Goal: Task Accomplishment & Management: Complete application form

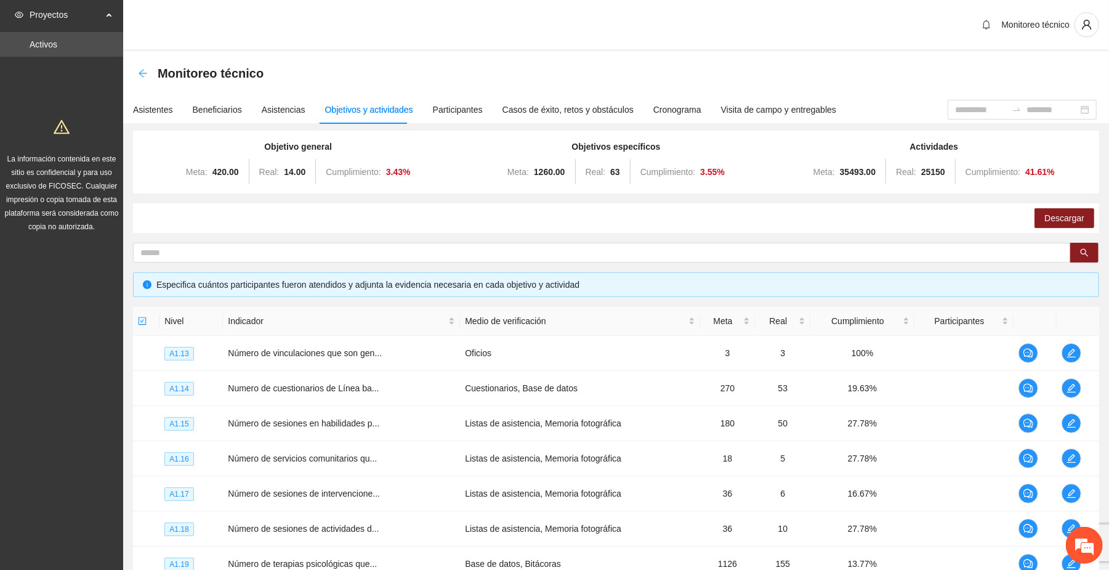
click at [142, 68] on div "Back" at bounding box center [143, 73] width 10 height 10
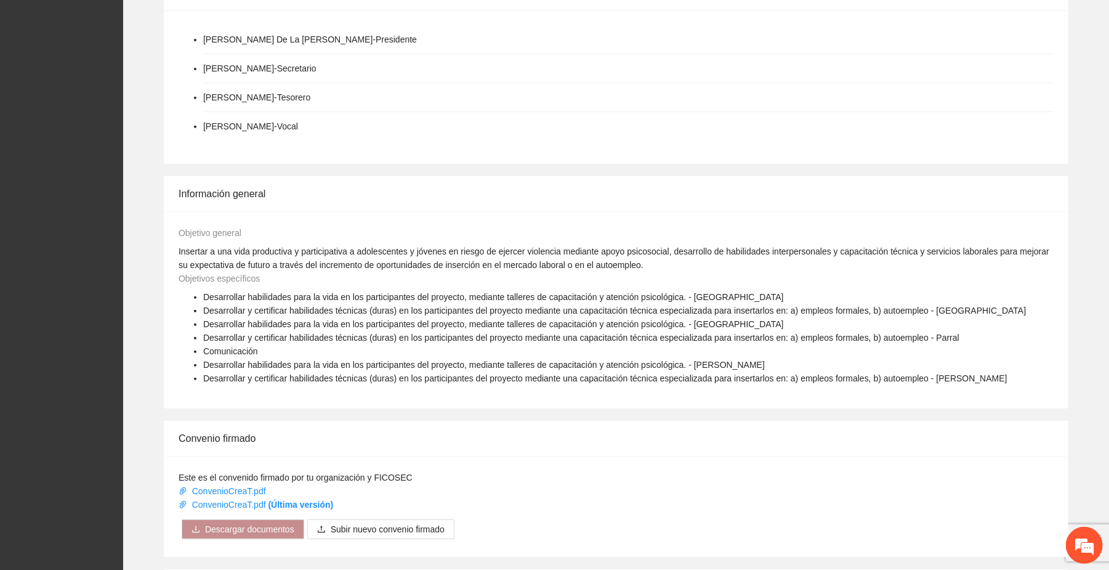
scroll to position [607, 0]
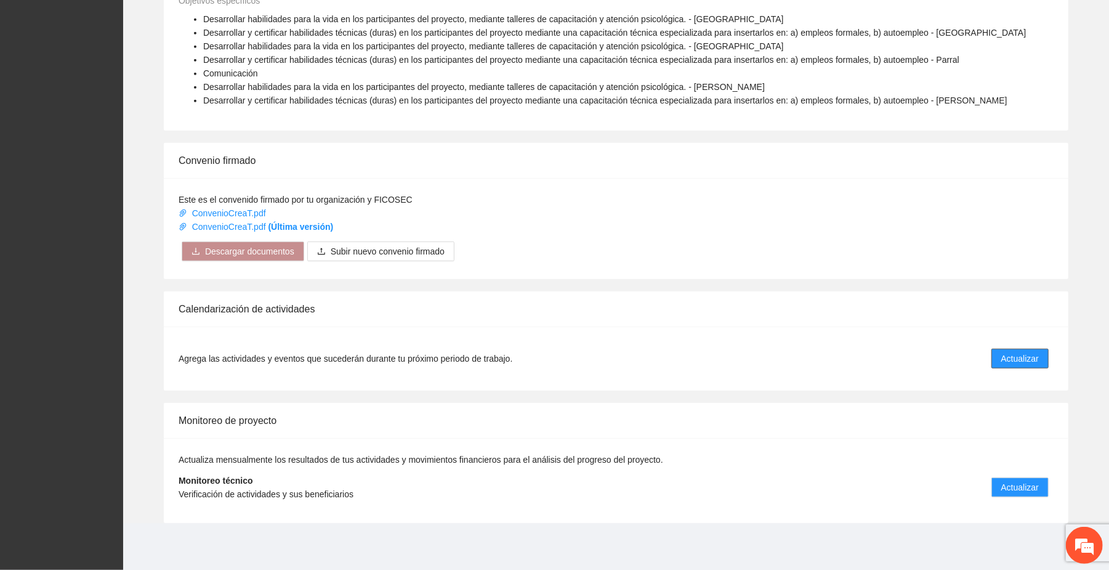
drag, startPoint x: 1020, startPoint y: 355, endPoint x: 1014, endPoint y: 356, distance: 6.3
click at [1020, 355] on span "Actualizar" at bounding box center [1020, 359] width 38 height 14
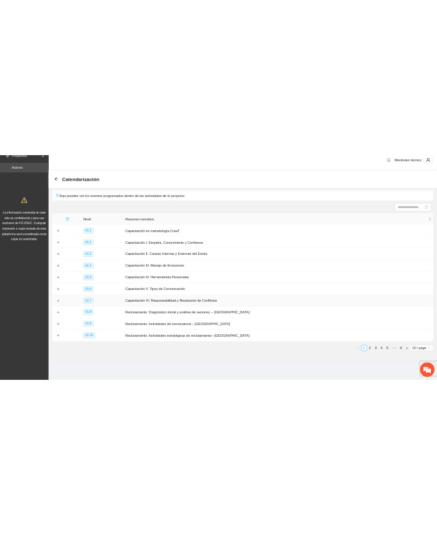
scroll to position [15, 0]
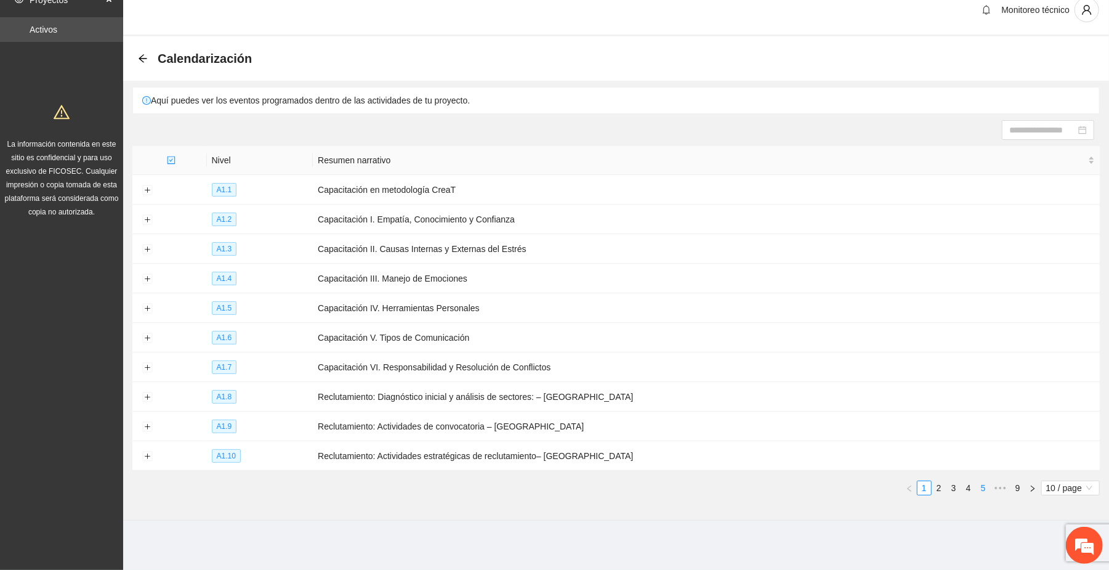
click at [976, 486] on li "5" at bounding box center [983, 487] width 15 height 15
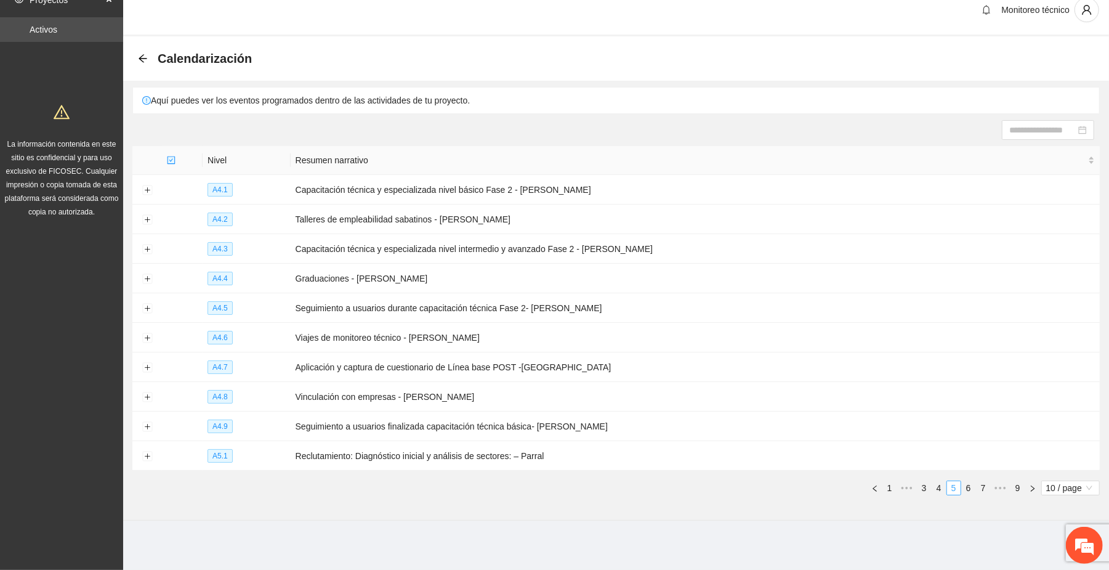
drag, startPoint x: 971, startPoint y: 488, endPoint x: 964, endPoint y: 486, distance: 6.9
click at [969, 488] on link "6" at bounding box center [969, 488] width 14 height 14
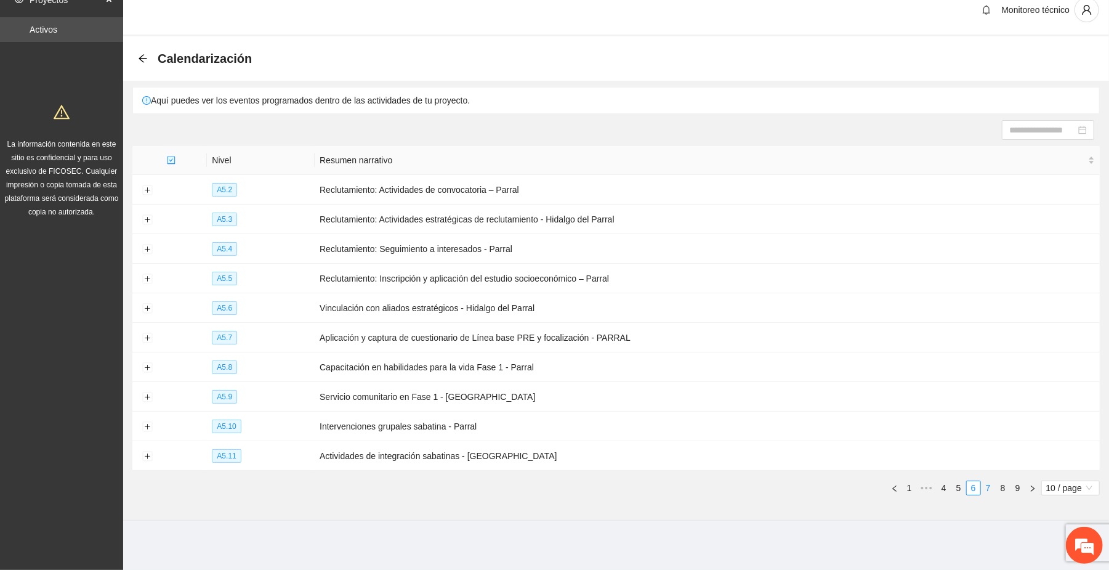
click at [983, 483] on link "7" at bounding box center [989, 488] width 14 height 14
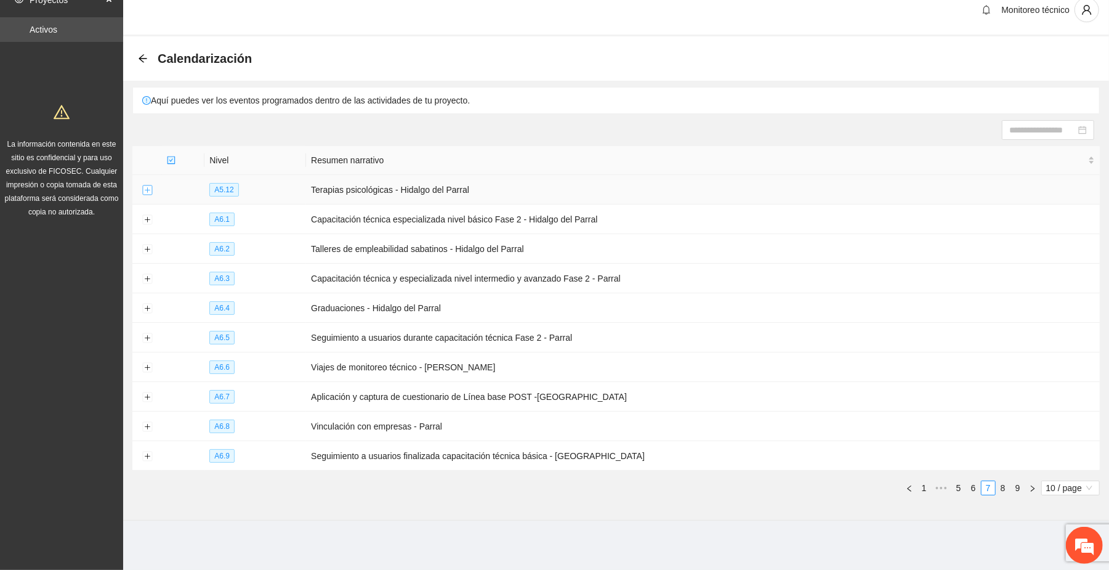
click at [146, 190] on button "Expand row" at bounding box center [147, 190] width 10 height 10
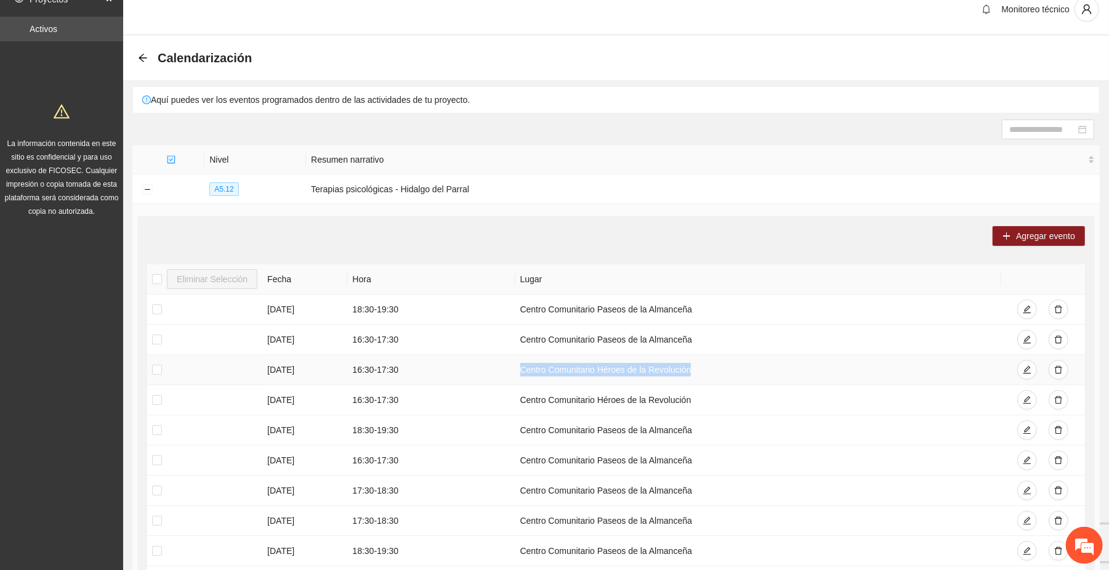
drag, startPoint x: 520, startPoint y: 372, endPoint x: 688, endPoint y: 379, distance: 168.9
click at [688, 379] on td "Centro Comunitario Héroes de la Revolución" at bounding box center [758, 370] width 486 height 30
copy td "Centro Comunitario Héroes de la Revolución"
click at [1030, 232] on span "Agregar evento" at bounding box center [1045, 236] width 59 height 14
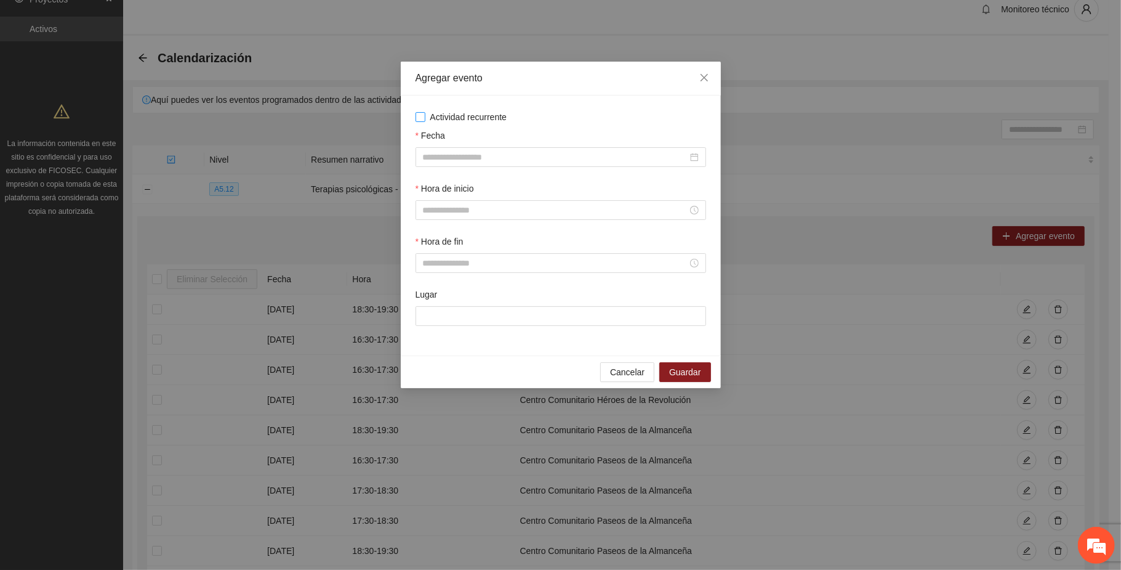
click at [454, 118] on span "Actividad recurrente" at bounding box center [469, 117] width 87 height 14
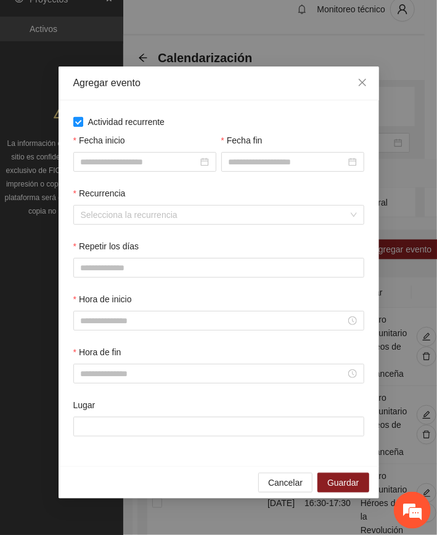
click at [111, 121] on span "Actividad recurrente" at bounding box center [126, 122] width 87 height 14
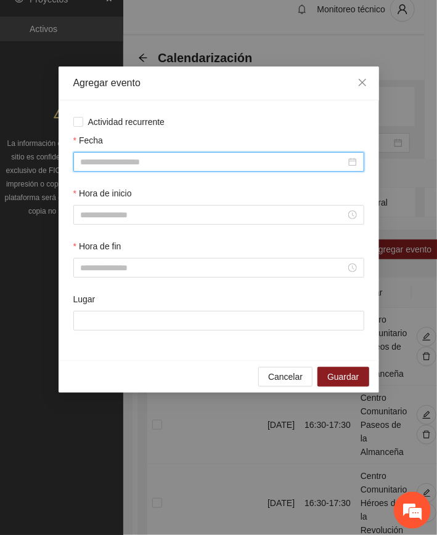
click at [134, 158] on input "Fecha" at bounding box center [213, 162] width 265 height 14
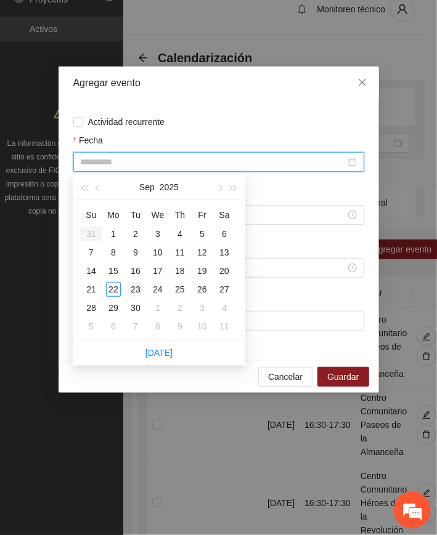
type input "**********"
click at [134, 287] on div "23" at bounding box center [135, 289] width 15 height 15
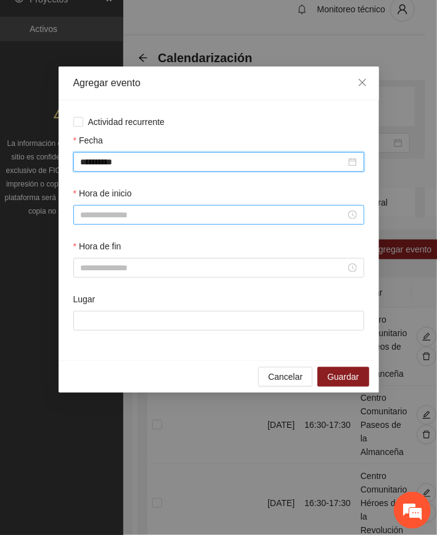
click at [119, 217] on input "Hora de inicio" at bounding box center [213, 215] width 265 height 14
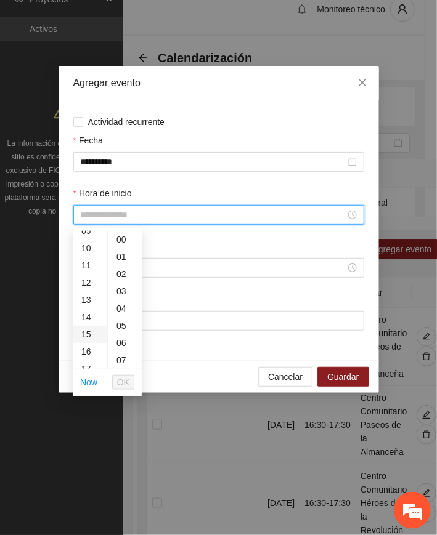
click at [89, 336] on div "15" at bounding box center [90, 334] width 34 height 17
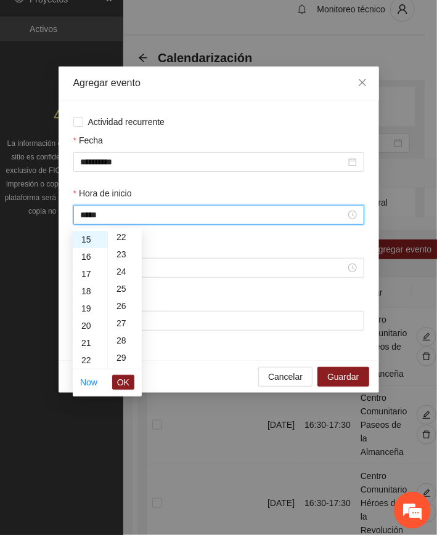
scroll to position [410, 0]
click at [116, 343] on div "30" at bounding box center [125, 346] width 34 height 17
type input "*****"
click at [126, 383] on span "OK" at bounding box center [123, 383] width 12 height 14
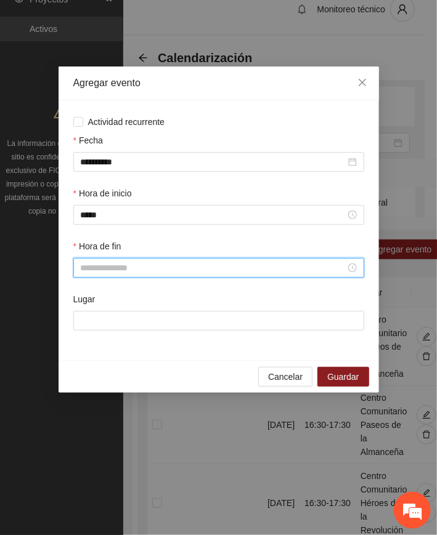
click at [96, 265] on input "Hora de fin" at bounding box center [213, 268] width 265 height 14
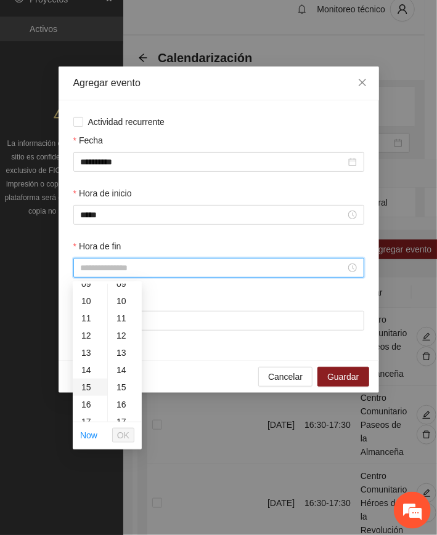
scroll to position [246, 0]
click at [86, 336] on div "17" at bounding box center [90, 339] width 34 height 17
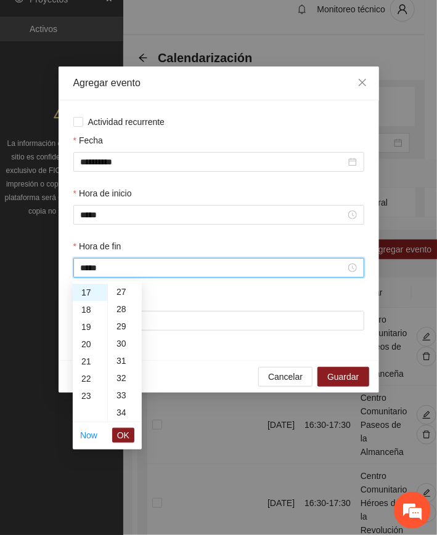
scroll to position [493, 0]
click at [121, 315] on div "30" at bounding box center [125, 317] width 34 height 17
type input "*****"
click at [131, 435] on button "OK" at bounding box center [123, 435] width 22 height 15
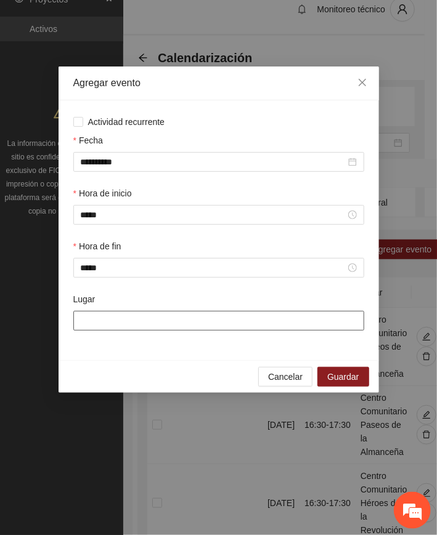
click at [179, 323] on input "Lugar" at bounding box center [218, 321] width 291 height 20
paste input "**********"
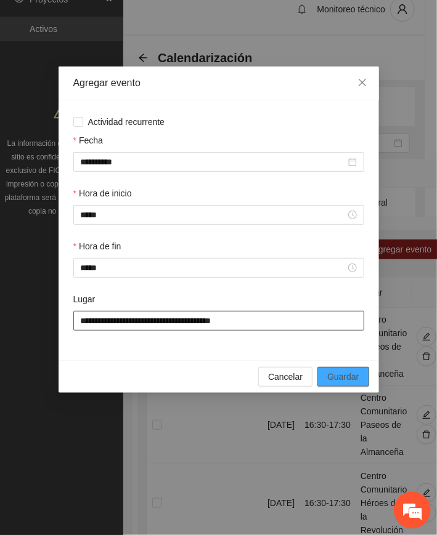
type input "**********"
click at [355, 377] on span "Guardar" at bounding box center [342, 377] width 31 height 14
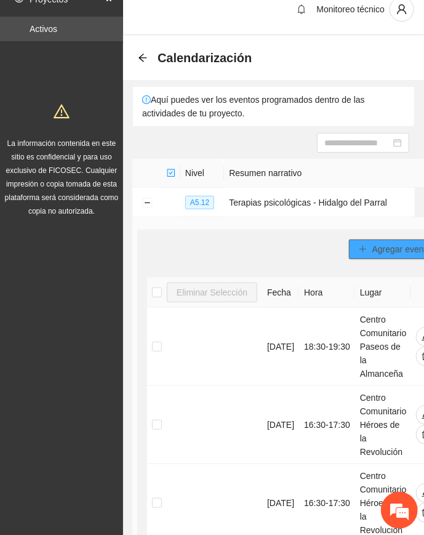
click at [384, 249] on span "Agregar evento" at bounding box center [402, 250] width 59 height 14
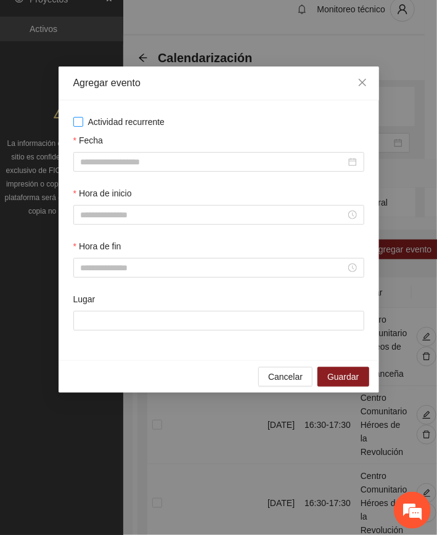
click at [122, 124] on span "Actividad recurrente" at bounding box center [126, 122] width 87 height 14
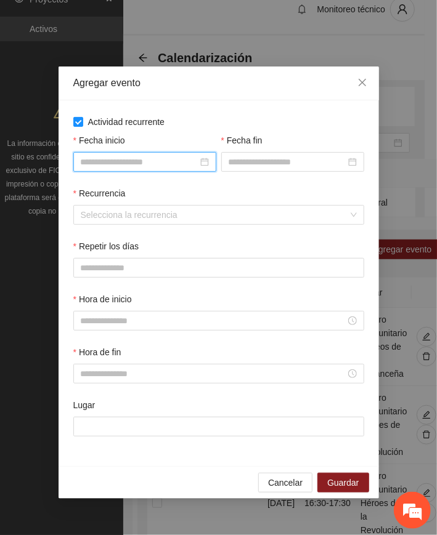
click at [143, 164] on input "Fecha inicio" at bounding box center [139, 162] width 117 height 14
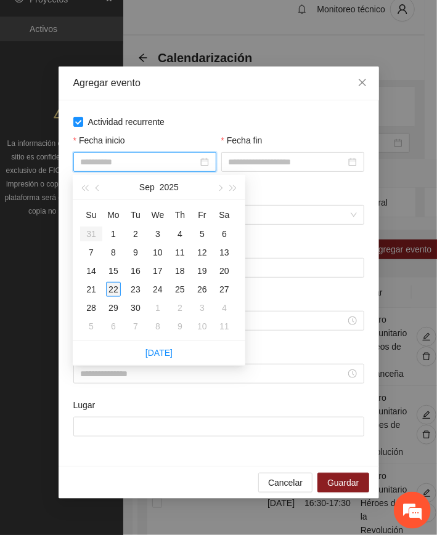
type input "**********"
click at [115, 287] on div "22" at bounding box center [113, 289] width 15 height 15
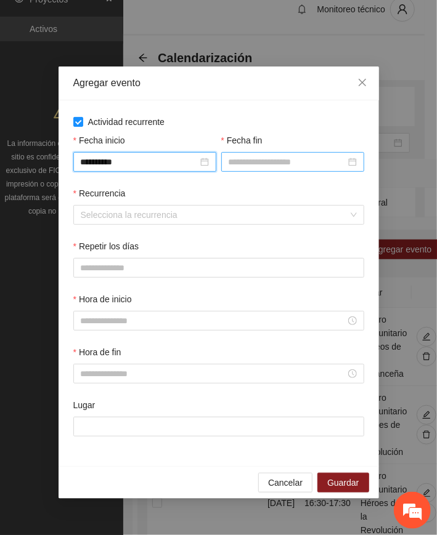
click at [261, 161] on input "Fecha fin" at bounding box center [286, 162] width 117 height 14
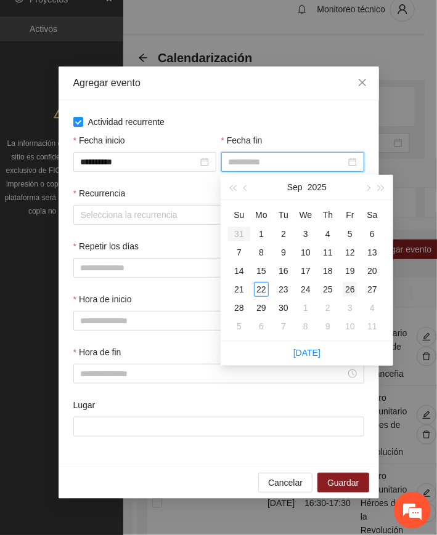
type input "**********"
click at [352, 289] on div "26" at bounding box center [349, 289] width 15 height 15
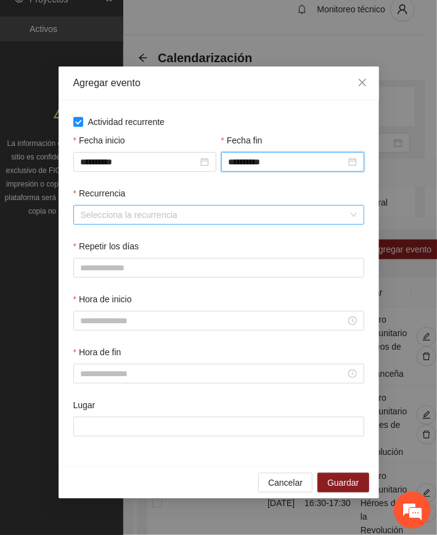
click at [129, 214] on input "Recurrencia" at bounding box center [214, 215] width 267 height 18
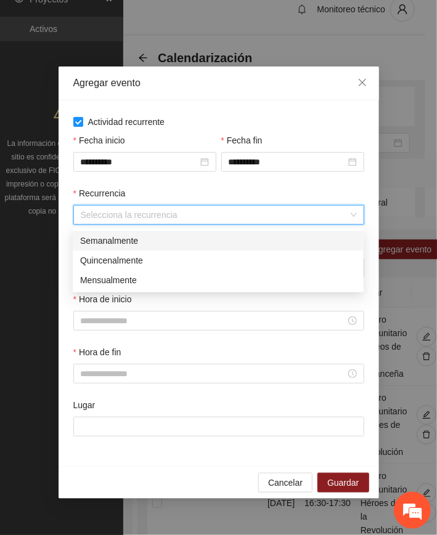
click at [121, 241] on div "Semanalmente" at bounding box center [218, 241] width 276 height 14
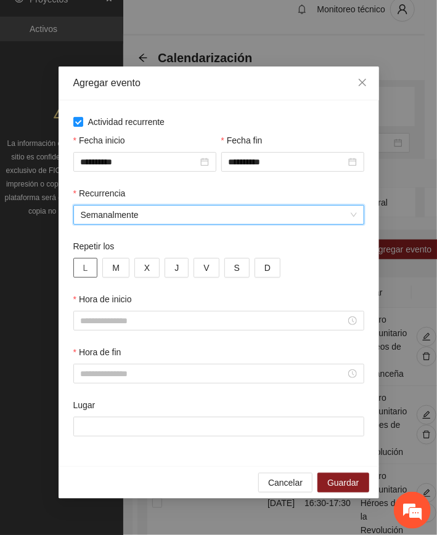
drag, startPoint x: 81, startPoint y: 271, endPoint x: 90, endPoint y: 268, distance: 9.0
click at [83, 271] on button "L" at bounding box center [85, 268] width 25 height 20
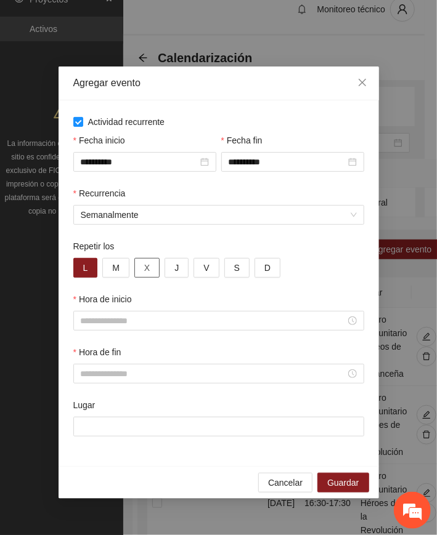
click at [141, 262] on button "X" at bounding box center [146, 268] width 25 height 20
click at [173, 267] on button "J" at bounding box center [176, 268] width 24 height 20
click at [208, 268] on span "V" at bounding box center [206, 268] width 6 height 14
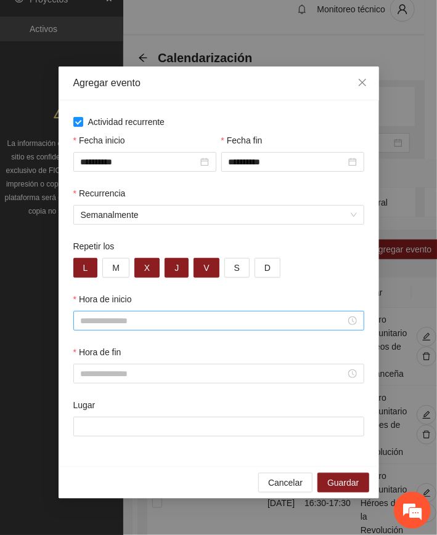
click at [119, 319] on input "Hora de inicio" at bounding box center [213, 321] width 265 height 14
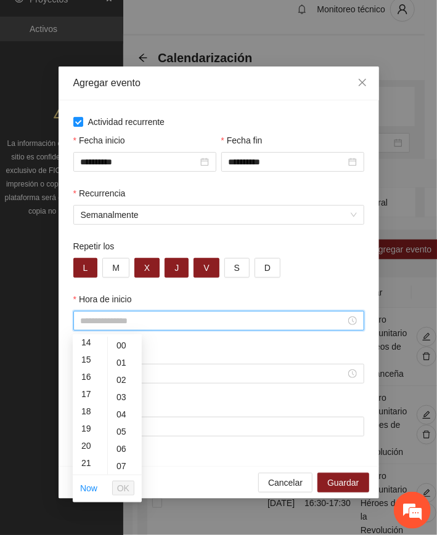
scroll to position [246, 0]
click at [85, 356] on div "15" at bounding box center [90, 357] width 34 height 17
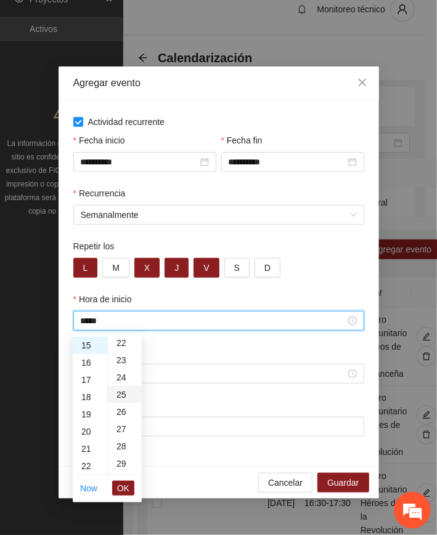
scroll to position [410, 0]
click at [119, 451] on div "30" at bounding box center [125, 452] width 34 height 17
type input "*****"
click at [126, 488] on span "OK" at bounding box center [123, 489] width 12 height 14
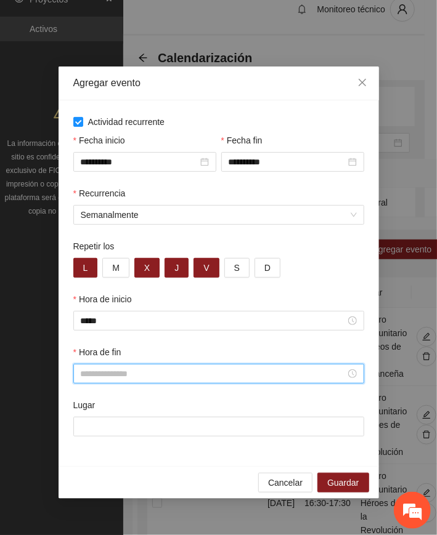
click at [89, 373] on input "Hora de fin" at bounding box center [213, 374] width 265 height 14
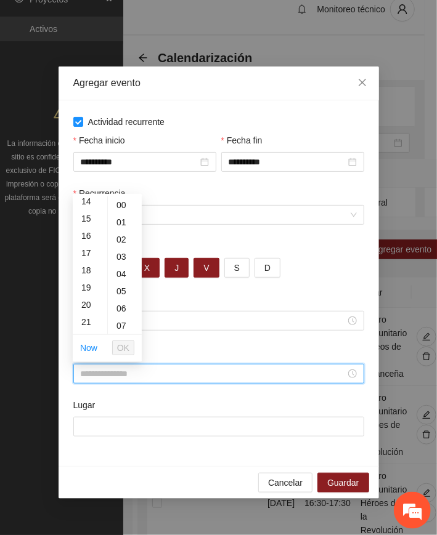
scroll to position [246, 0]
click at [85, 252] on div "17" at bounding box center [90, 251] width 34 height 17
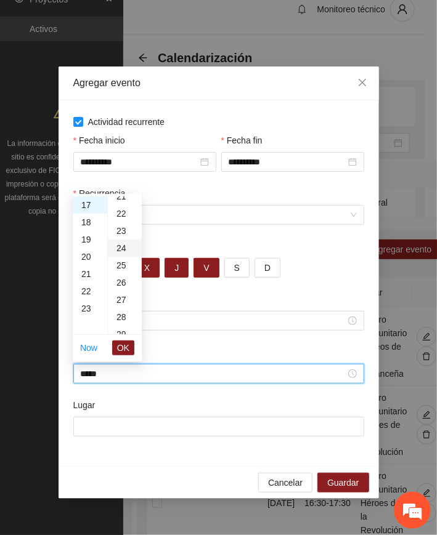
scroll to position [410, 0]
click at [118, 309] on div "30" at bounding box center [125, 312] width 34 height 17
type input "*****"
click at [126, 342] on span "OK" at bounding box center [123, 348] width 12 height 14
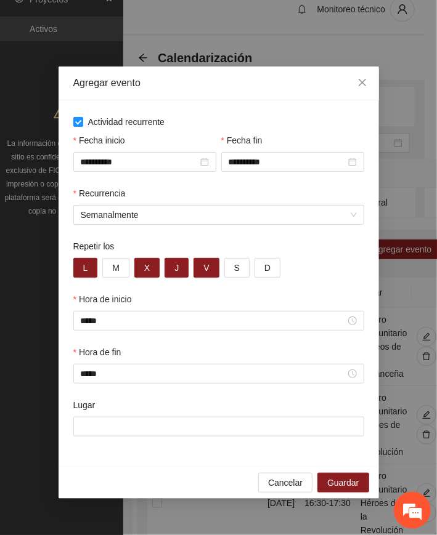
click at [139, 412] on div "Lugar" at bounding box center [218, 407] width 291 height 18
click at [144, 419] on input "Lugar" at bounding box center [218, 427] width 291 height 20
paste input "**********"
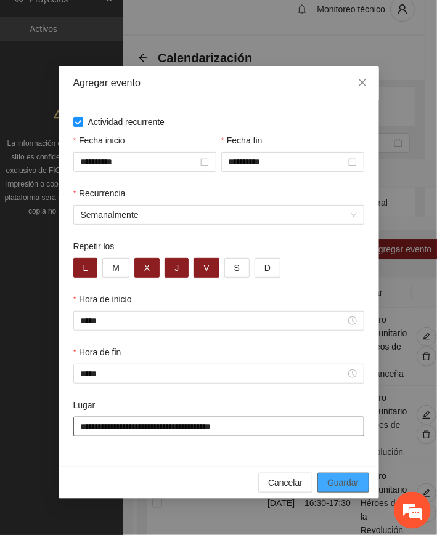
type input "**********"
click at [363, 481] on button "Guardar" at bounding box center [342, 483] width 51 height 20
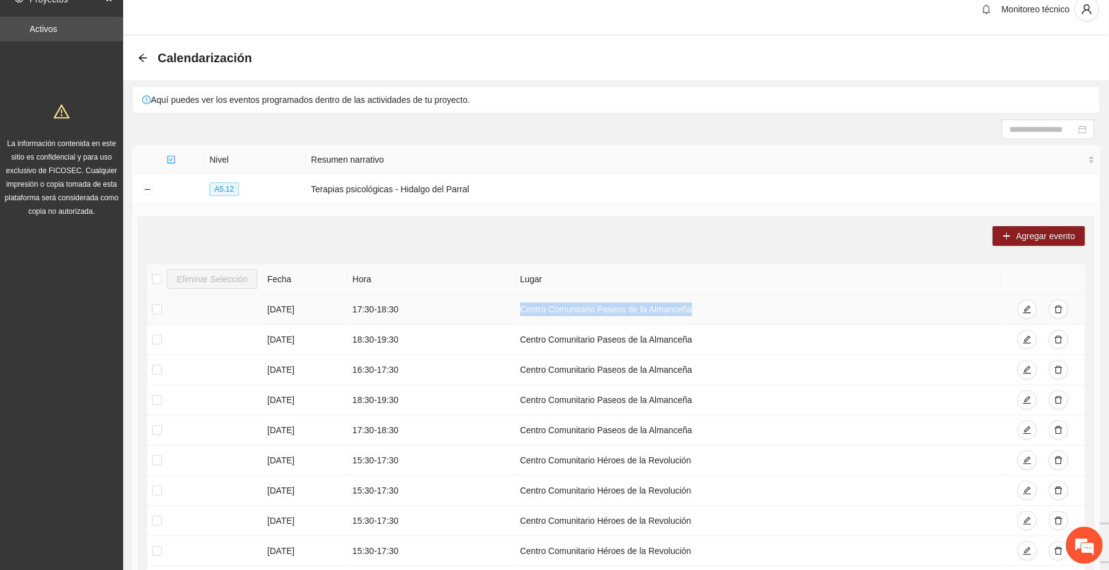
drag, startPoint x: 519, startPoint y: 309, endPoint x: 677, endPoint y: 309, distance: 158.9
click at [690, 313] on td "Centro Comunitario Paseos de la Almanceña" at bounding box center [758, 309] width 486 height 30
copy td "Centro Comunitario Paseos de la Almanceña"
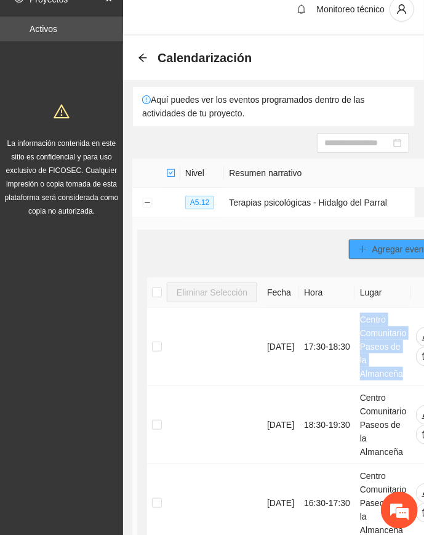
click at [373, 249] on span "Agregar evento" at bounding box center [402, 250] width 59 height 14
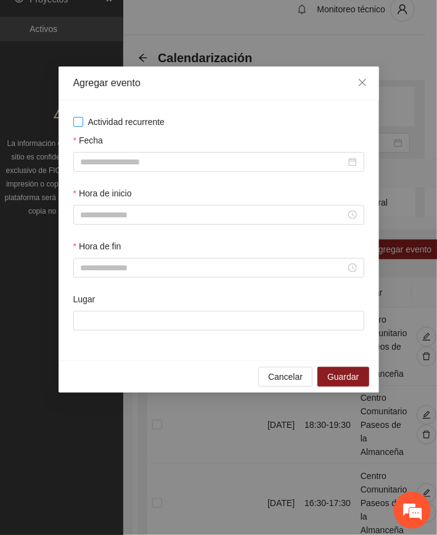
click at [139, 121] on span "Actividad recurrente" at bounding box center [126, 122] width 87 height 14
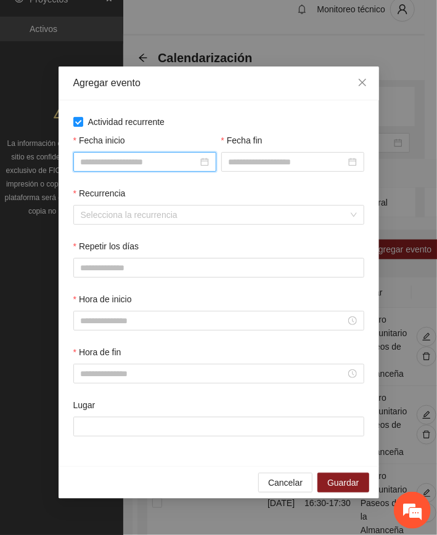
click at [127, 163] on input "Fecha inicio" at bounding box center [139, 162] width 117 height 14
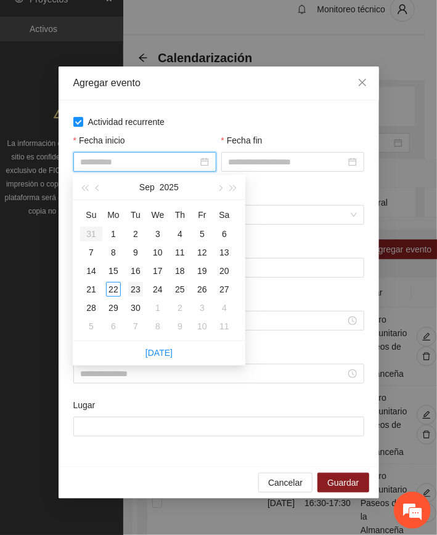
type input "**********"
click at [134, 287] on div "23" at bounding box center [135, 289] width 15 height 15
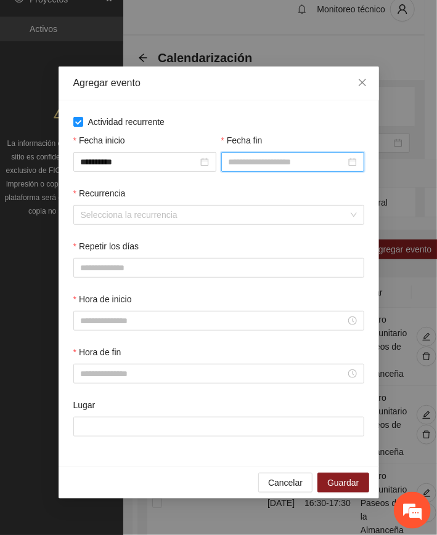
click at [254, 158] on input "Fecha fin" at bounding box center [286, 162] width 117 height 14
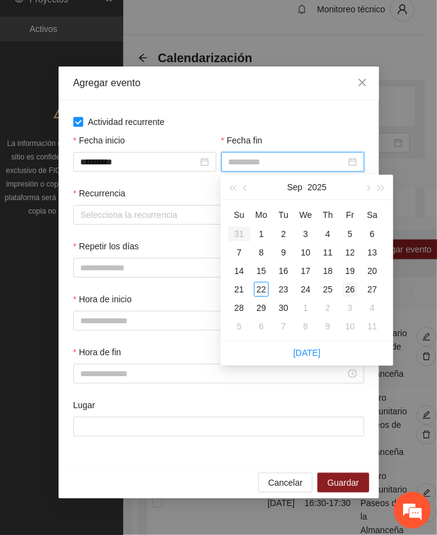
type input "**********"
click at [350, 287] on div "26" at bounding box center [349, 289] width 15 height 15
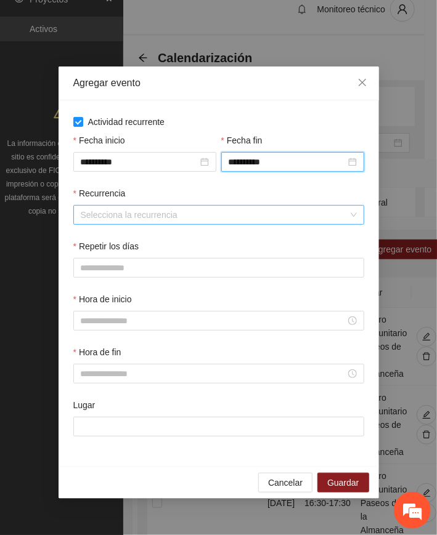
click at [104, 210] on input "Recurrencia" at bounding box center [214, 215] width 267 height 18
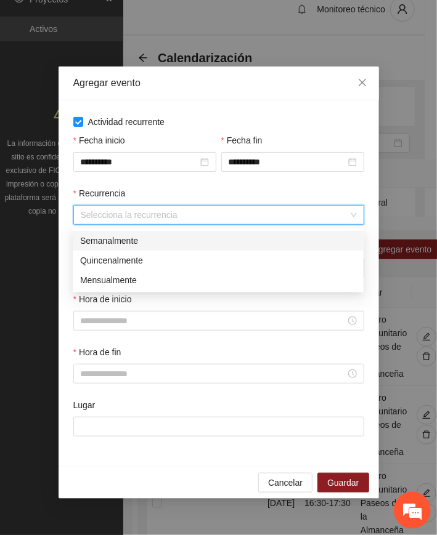
click at [118, 241] on div "Semanalmente" at bounding box center [218, 241] width 276 height 14
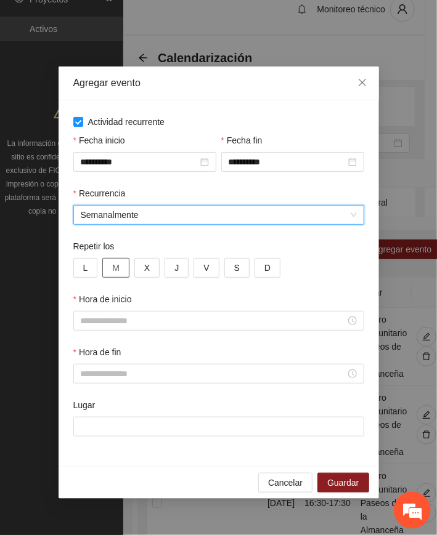
click at [121, 265] on button "M" at bounding box center [115, 268] width 27 height 20
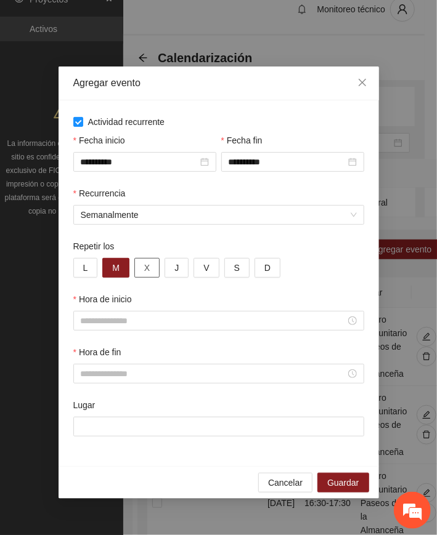
click at [147, 267] on span "X" at bounding box center [147, 268] width 6 height 14
click at [176, 272] on span "J" at bounding box center [176, 268] width 4 height 14
click at [201, 265] on button "V" at bounding box center [205, 268] width 25 height 20
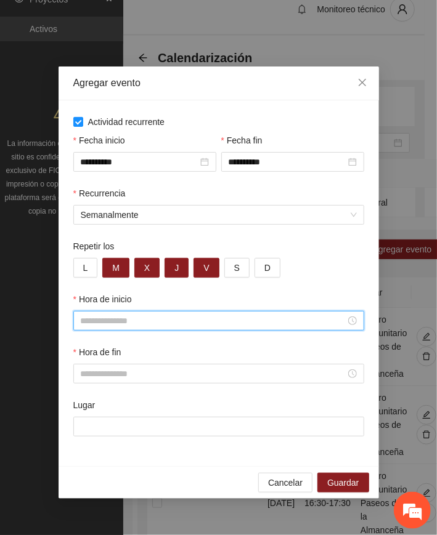
click at [117, 319] on input "Hora de inicio" at bounding box center [213, 321] width 265 height 14
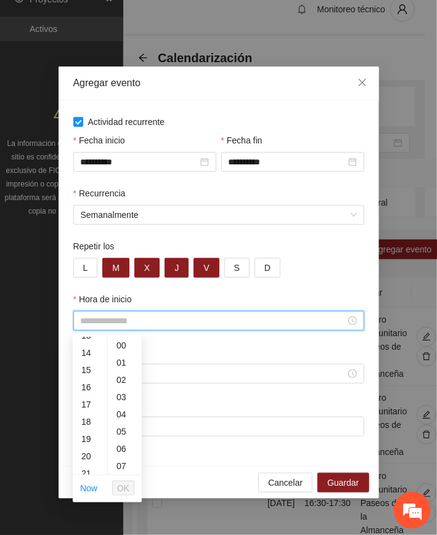
scroll to position [246, 0]
click at [85, 373] on div "16" at bounding box center [90, 374] width 34 height 17
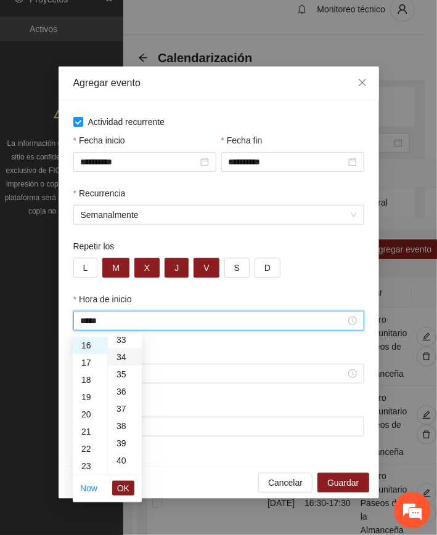
scroll to position [493, 0]
click at [121, 368] on div "30" at bounding box center [125, 369] width 34 height 17
type input "*****"
click at [126, 488] on span "OK" at bounding box center [123, 489] width 12 height 14
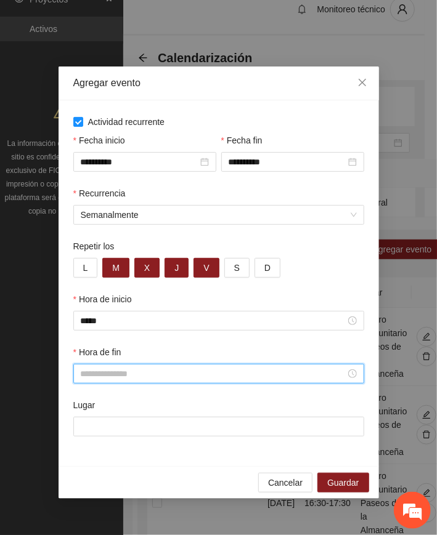
click at [107, 373] on input "Hora de fin" at bounding box center [213, 374] width 265 height 14
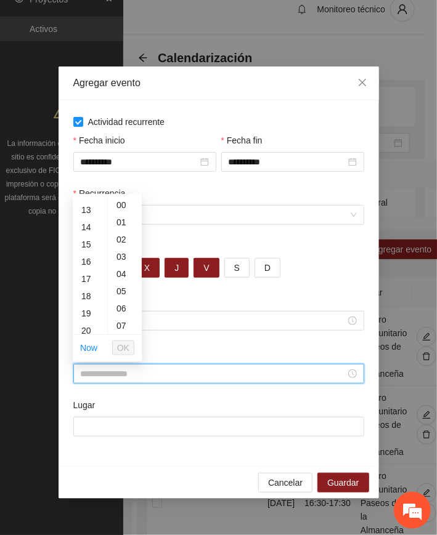
scroll to position [246, 0]
click at [89, 283] on div "19" at bounding box center [90, 286] width 34 height 17
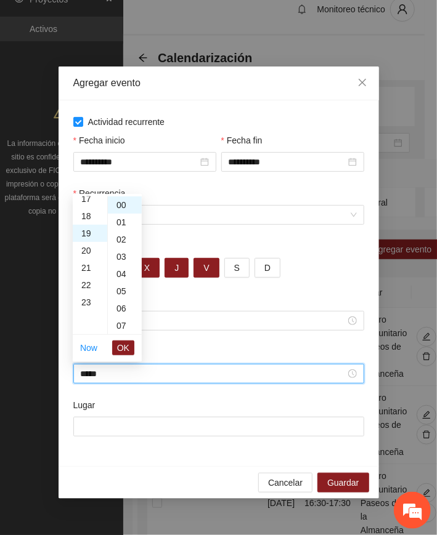
scroll to position [328, 0]
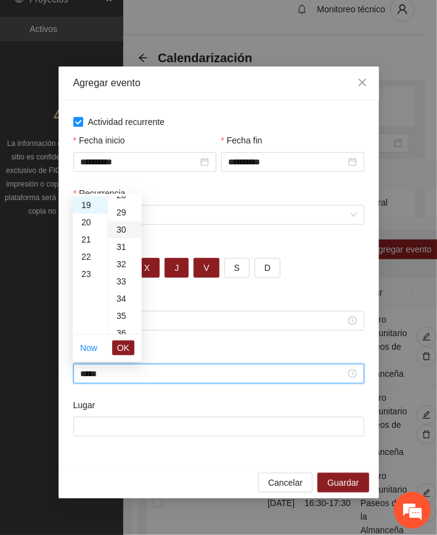
click at [121, 228] on div "30" at bounding box center [125, 229] width 34 height 17
type input "*****"
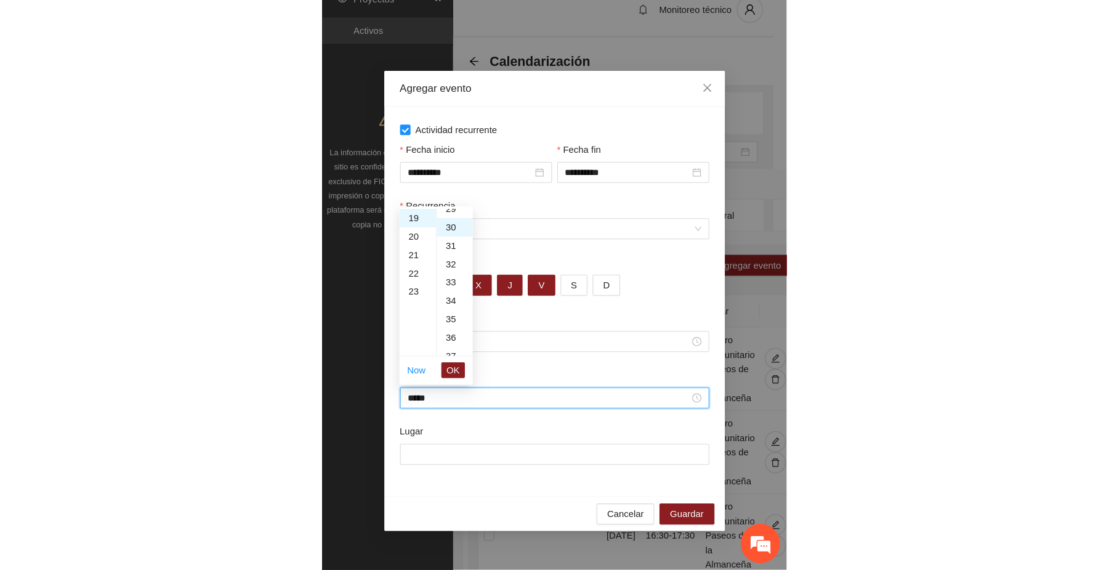
scroll to position [517, 0]
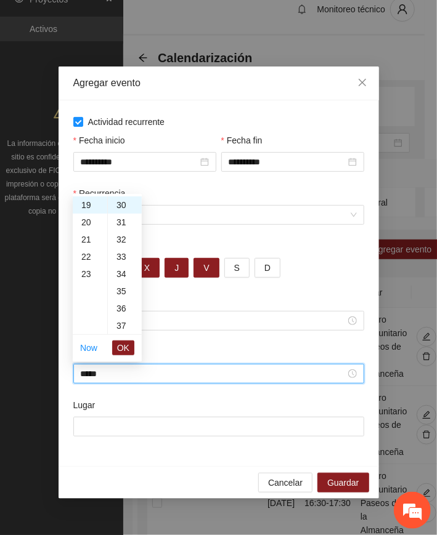
click at [124, 345] on span "OK" at bounding box center [123, 348] width 12 height 14
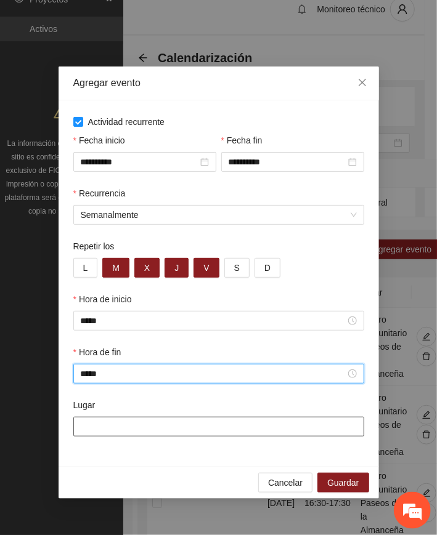
click at [117, 432] on input "Lugar" at bounding box center [218, 427] width 291 height 20
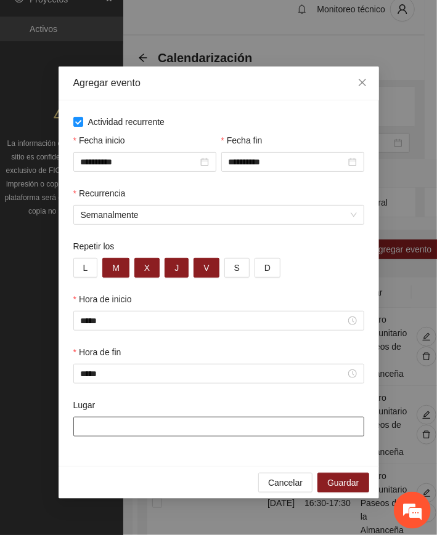
paste input "**********"
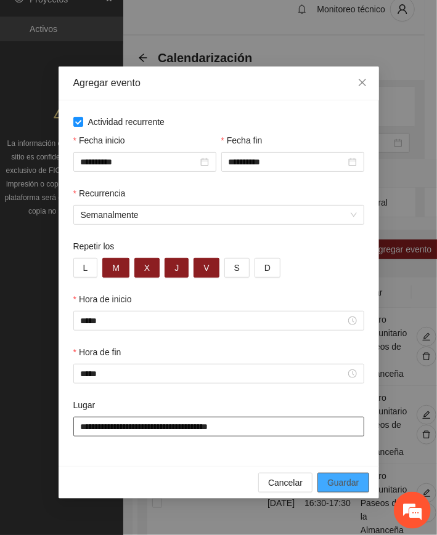
type input "**********"
click at [360, 483] on button "Guardar" at bounding box center [342, 483] width 51 height 20
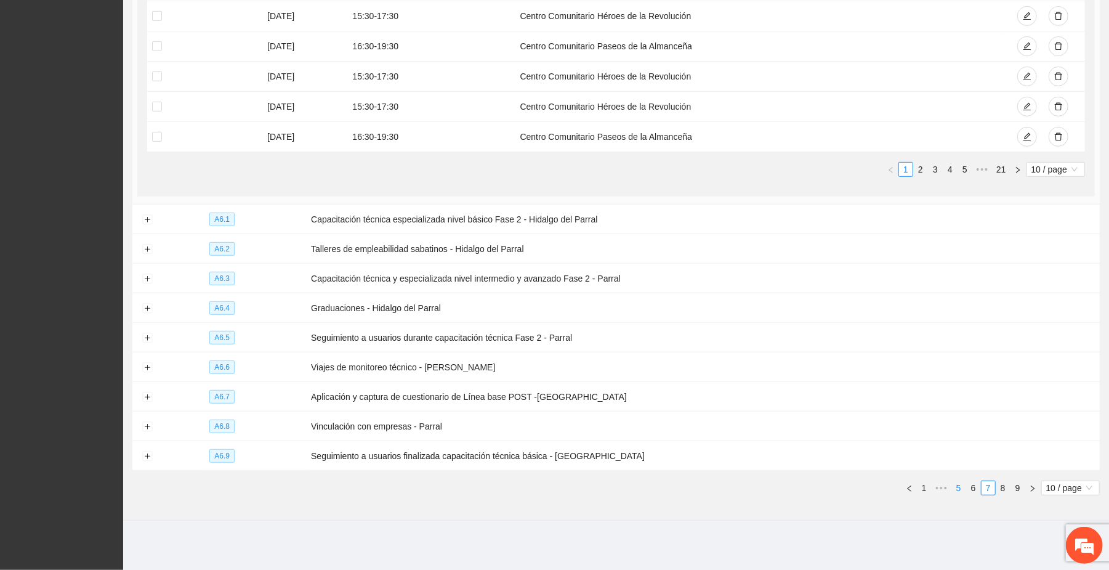
click at [958, 488] on link "5" at bounding box center [959, 488] width 14 height 14
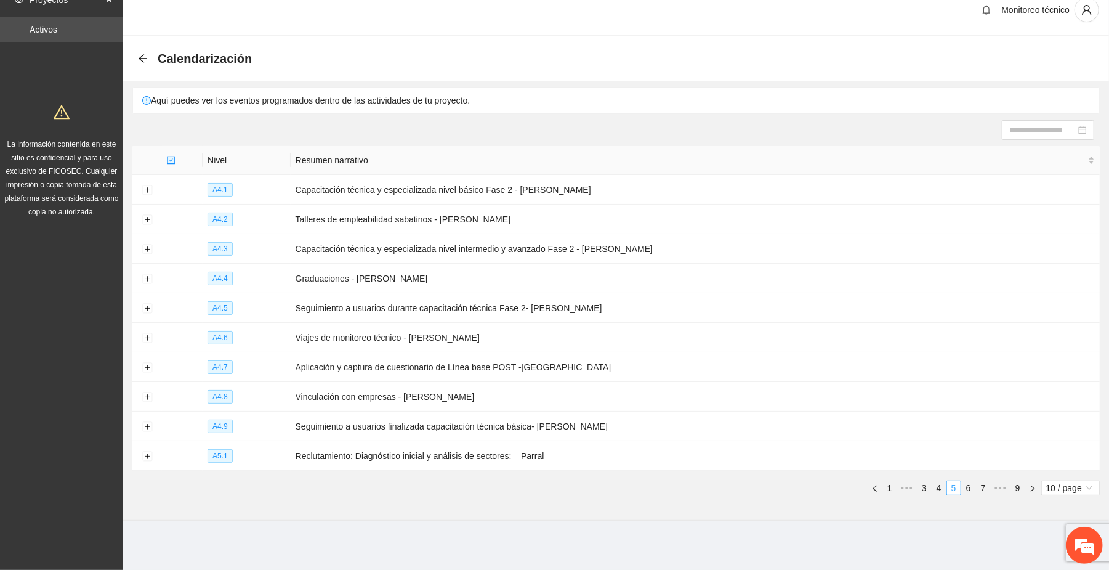
scroll to position [15, 0]
click at [932, 483] on link "4" at bounding box center [939, 488] width 14 height 14
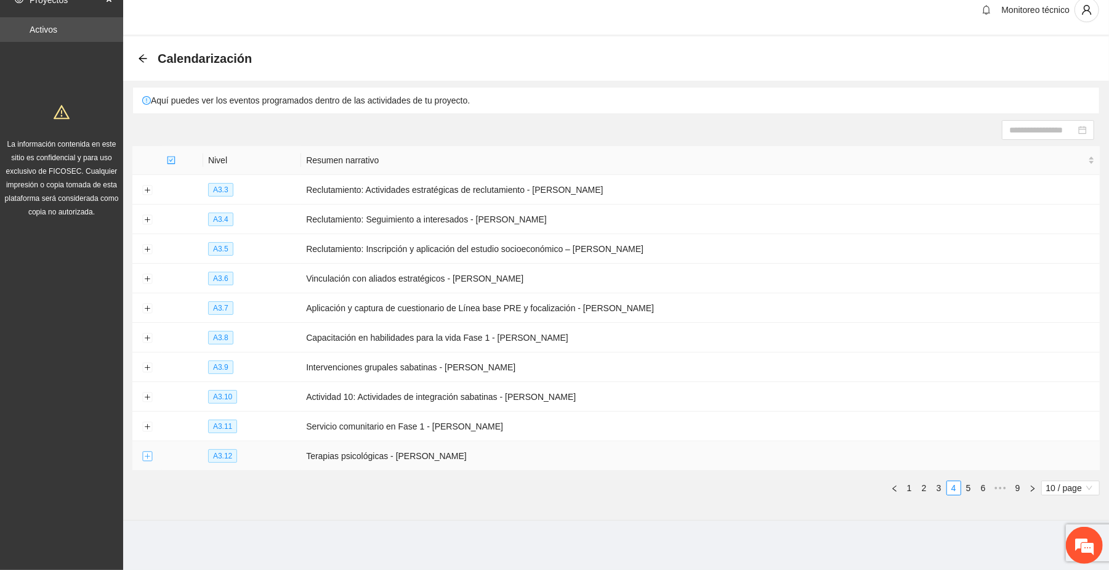
click at [145, 456] on button "Expand row" at bounding box center [147, 456] width 10 height 10
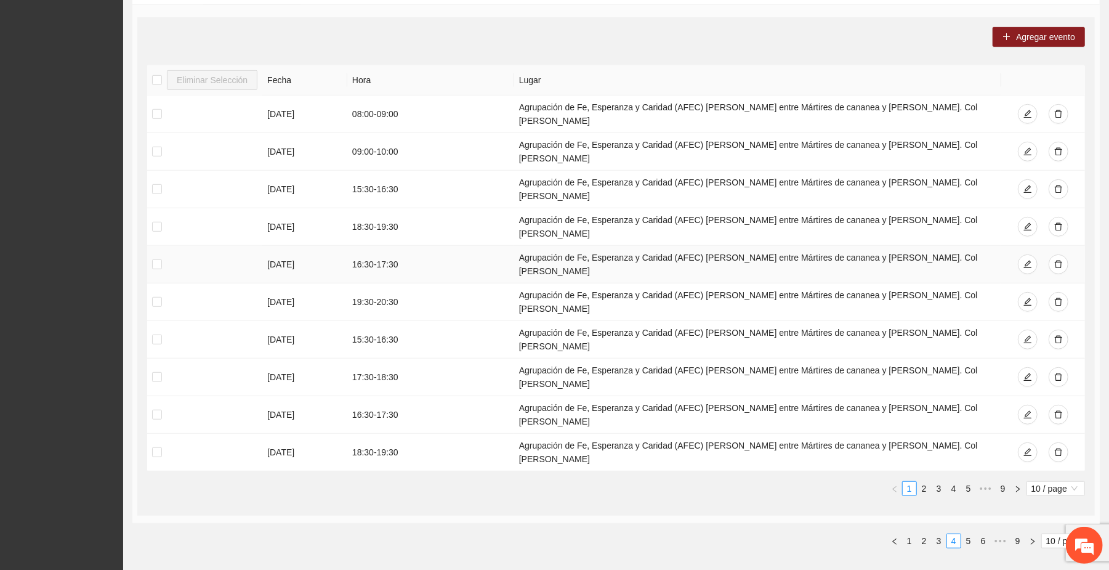
scroll to position [454, 0]
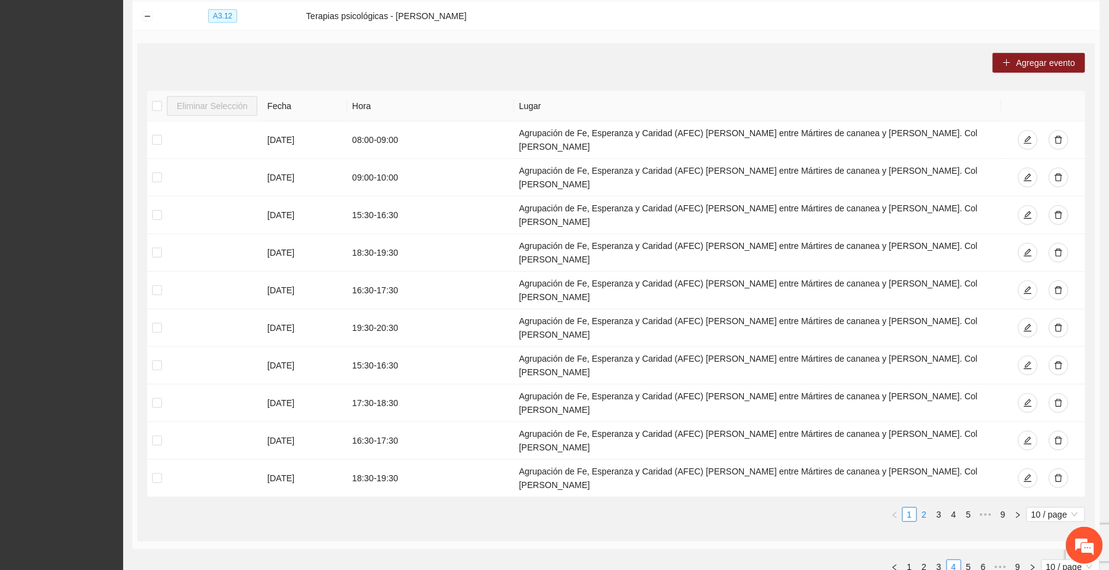
click at [924, 520] on link "2" at bounding box center [925, 514] width 14 height 14
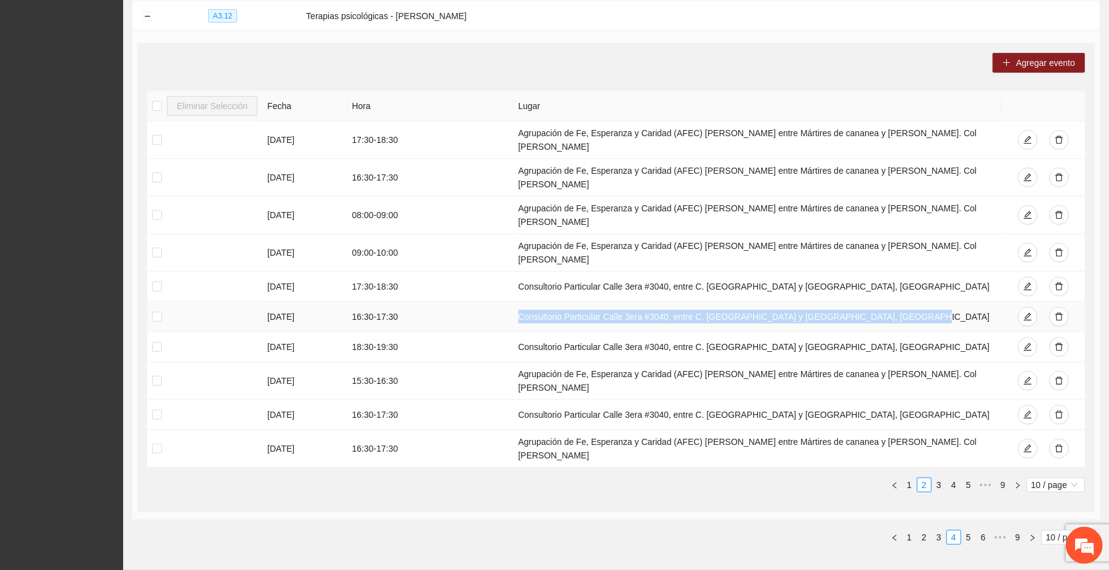
drag, startPoint x: 888, startPoint y: 318, endPoint x: 515, endPoint y: 323, distance: 373.2
click at [498, 320] on tr "[DATE] 16:30 - 17:30 Consultorio Particular Calle 3era #3040, entre C. [GEOGRAP…" at bounding box center [616, 317] width 938 height 30
copy tr "Consultorio Particular Calle 3era #3040, entre C. [GEOGRAPHIC_DATA] y [GEOGRAPH…"
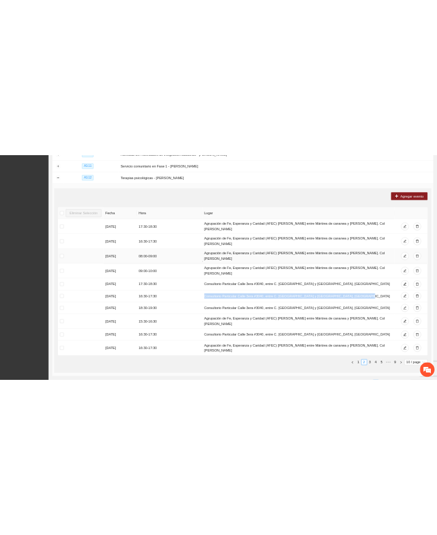
scroll to position [373, 0]
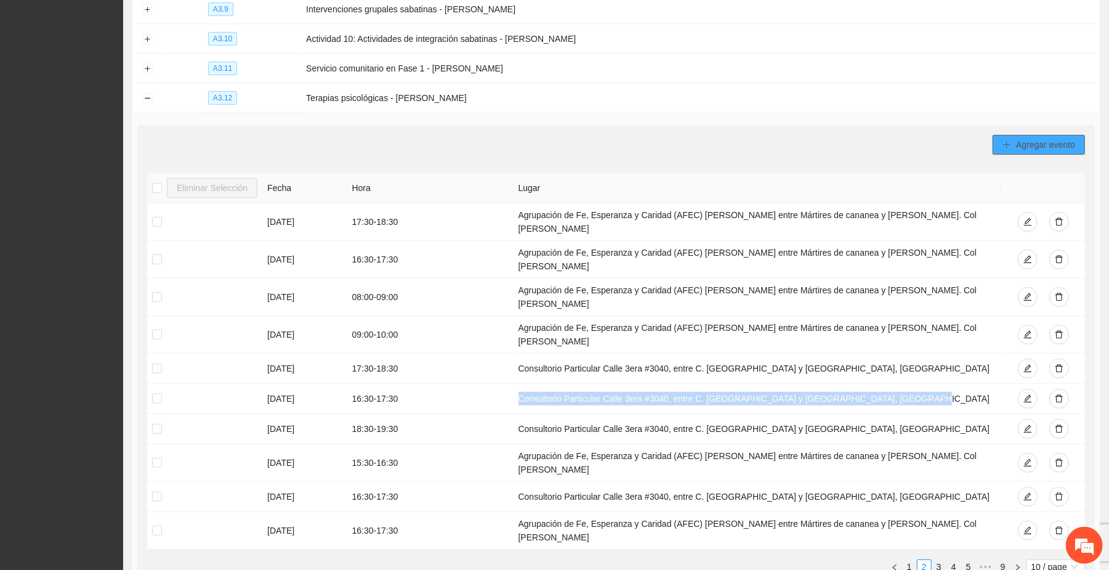
click at [1035, 146] on span "Agregar evento" at bounding box center [1045, 145] width 59 height 14
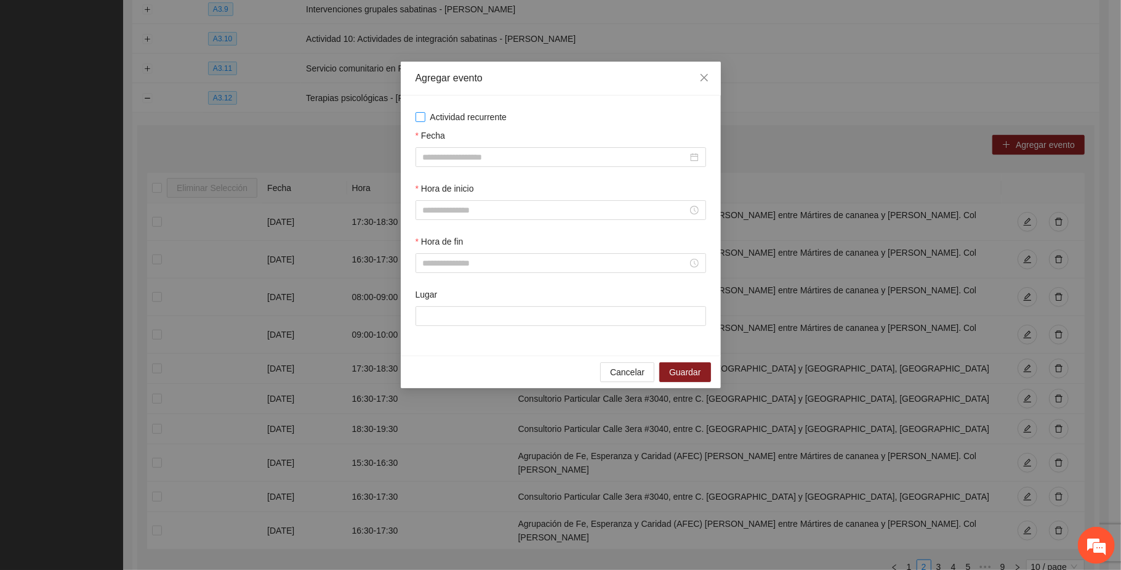
click at [461, 117] on span "Actividad recurrente" at bounding box center [469, 117] width 87 height 14
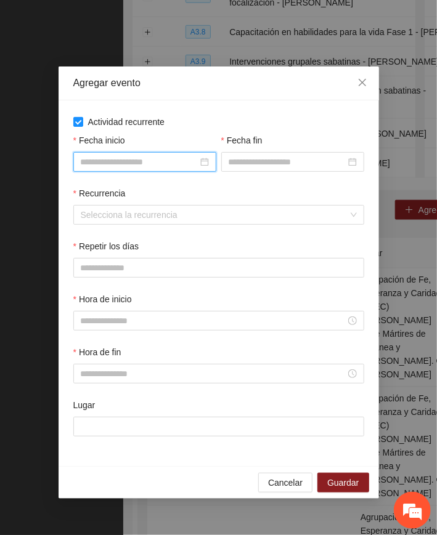
click at [142, 168] on input "Fecha inicio" at bounding box center [139, 162] width 117 height 14
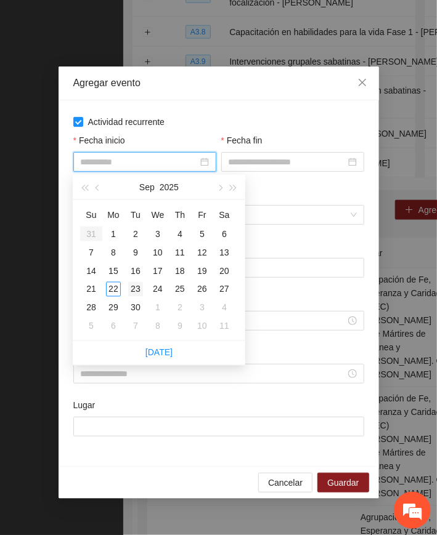
type input "**********"
click at [129, 292] on div "23" at bounding box center [135, 289] width 15 height 15
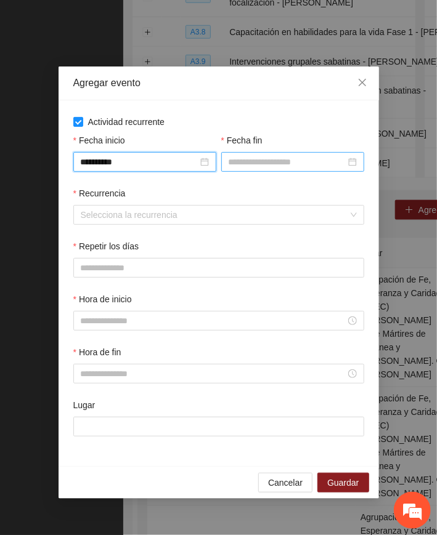
click at [247, 152] on div at bounding box center [292, 162] width 143 height 20
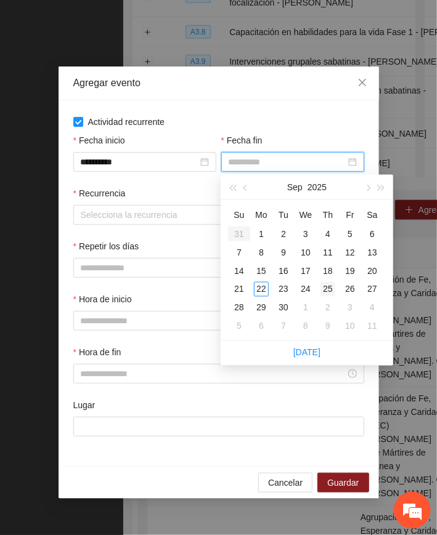
type input "**********"
click at [331, 286] on div "25" at bounding box center [327, 289] width 15 height 15
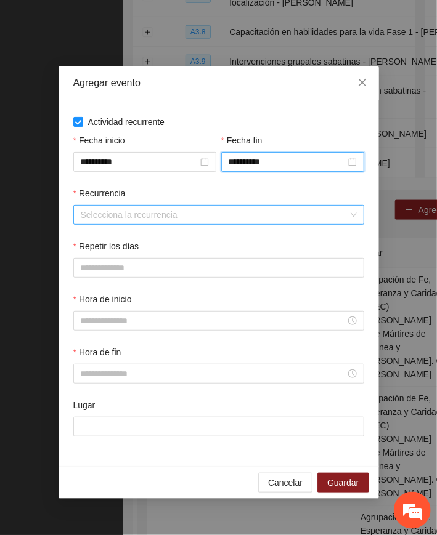
click at [109, 212] on input "Recurrencia" at bounding box center [214, 215] width 267 height 18
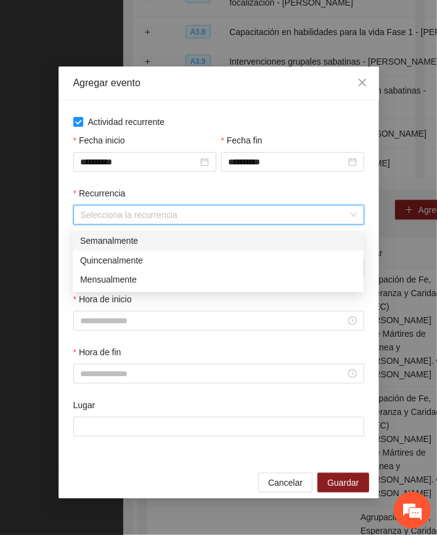
click at [107, 240] on div "Semanalmente" at bounding box center [218, 241] width 276 height 14
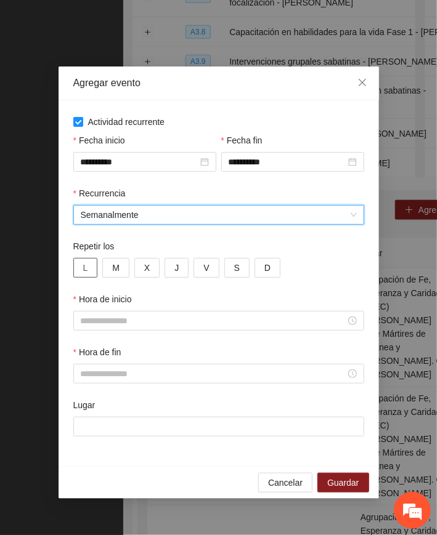
click at [89, 268] on button "L" at bounding box center [85, 268] width 25 height 20
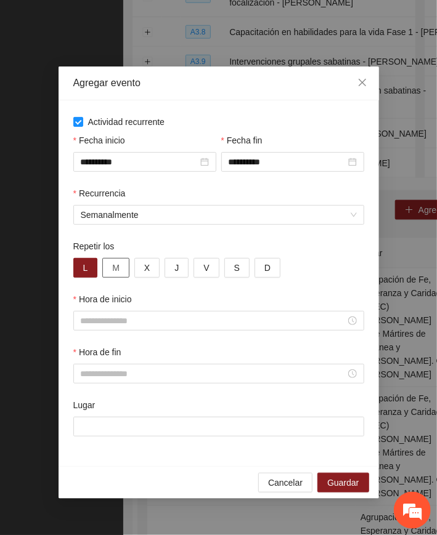
drag, startPoint x: 123, startPoint y: 266, endPoint x: 133, endPoint y: 268, distance: 10.2
click at [123, 267] on button "M" at bounding box center [115, 268] width 27 height 20
click at [150, 269] on button "X" at bounding box center [146, 268] width 25 height 20
drag, startPoint x: 181, startPoint y: 273, endPoint x: 212, endPoint y: 267, distance: 32.1
click at [185, 271] on button "J" at bounding box center [176, 268] width 24 height 20
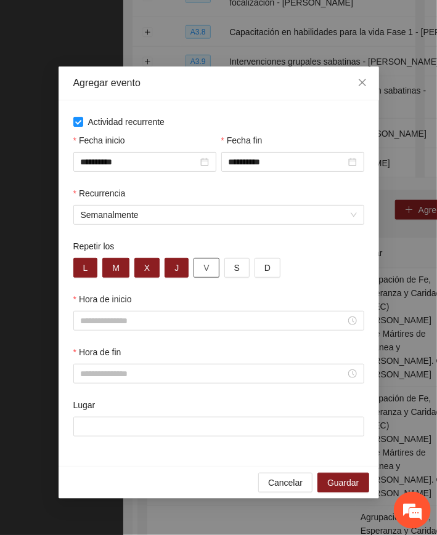
click at [206, 268] on span "V" at bounding box center [206, 268] width 6 height 14
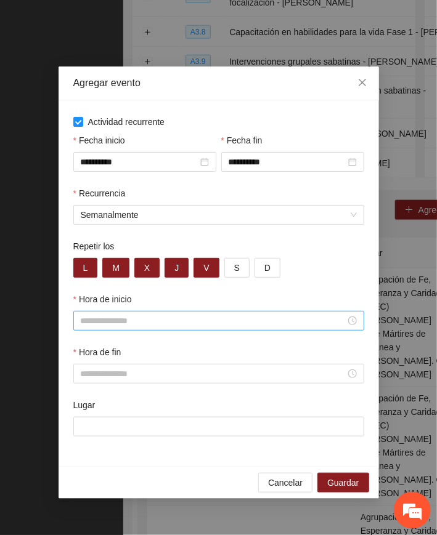
click at [104, 323] on input "Hora de inicio" at bounding box center [213, 321] width 265 height 14
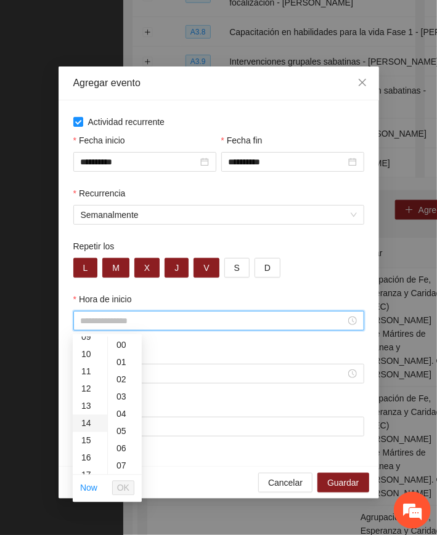
scroll to position [164, 0]
click at [78, 456] on div "16" at bounding box center [90, 457] width 34 height 17
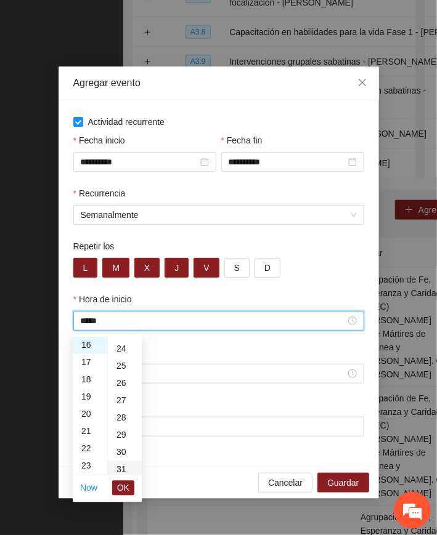
scroll to position [493, 0]
click at [123, 367] on div "30" at bounding box center [125, 369] width 34 height 17
type input "*****"
click at [124, 488] on span "OK" at bounding box center [123, 489] width 12 height 14
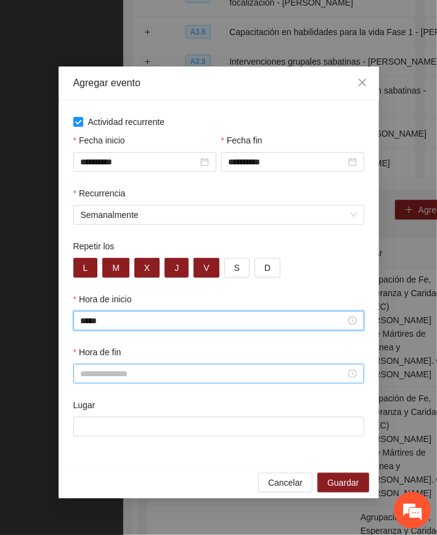
click at [97, 377] on input "Hora de fin" at bounding box center [213, 374] width 265 height 14
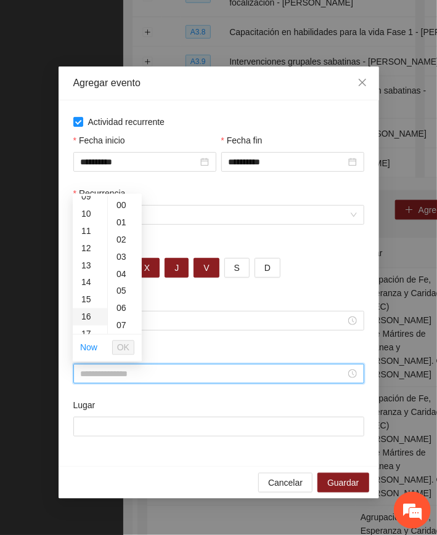
scroll to position [246, 0]
click at [81, 267] on div "18" at bounding box center [90, 268] width 34 height 17
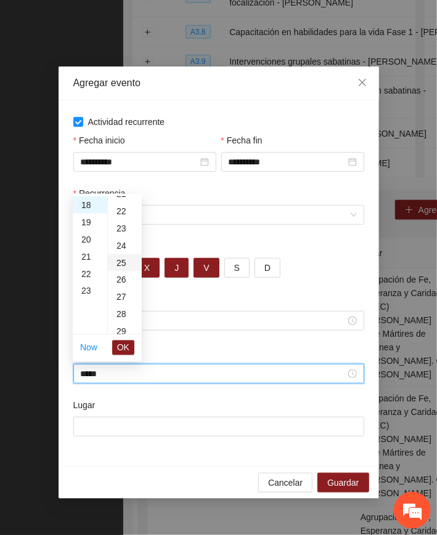
scroll to position [410, 0]
click at [121, 307] on div "30" at bounding box center [125, 312] width 34 height 17
type input "*****"
click at [123, 345] on span "OK" at bounding box center [123, 348] width 12 height 14
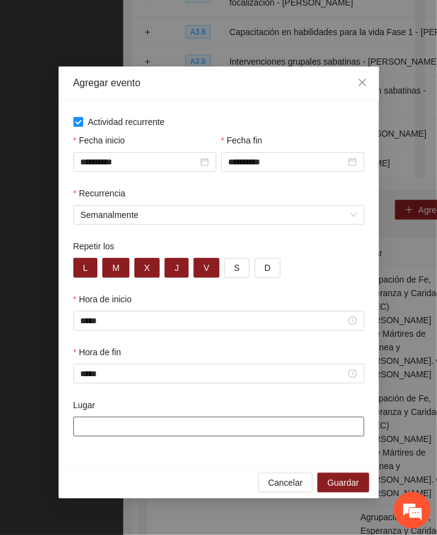
click at [108, 429] on input "Lugar" at bounding box center [218, 427] width 291 height 20
click at [108, 430] on input "Lugar" at bounding box center [218, 427] width 291 height 20
paste input "**********"
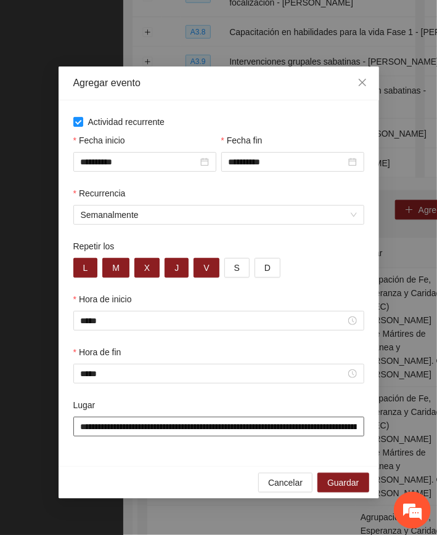
scroll to position [0, 115]
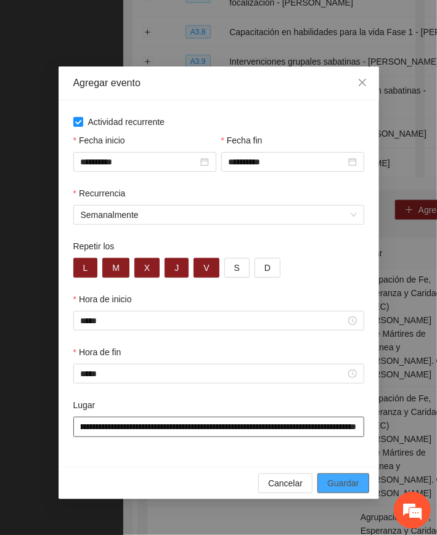
type input "**********"
click at [353, 484] on span "Guardar" at bounding box center [342, 484] width 31 height 14
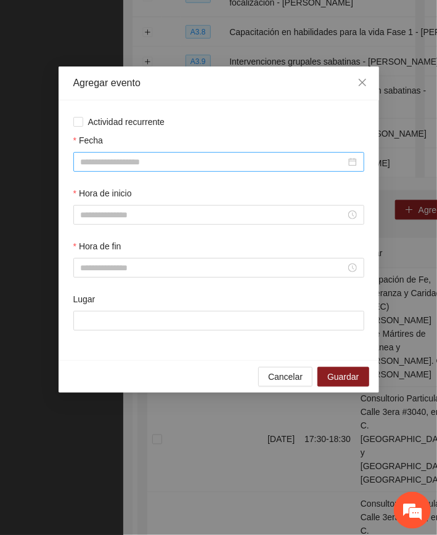
click at [129, 166] on input "Fecha" at bounding box center [213, 162] width 265 height 14
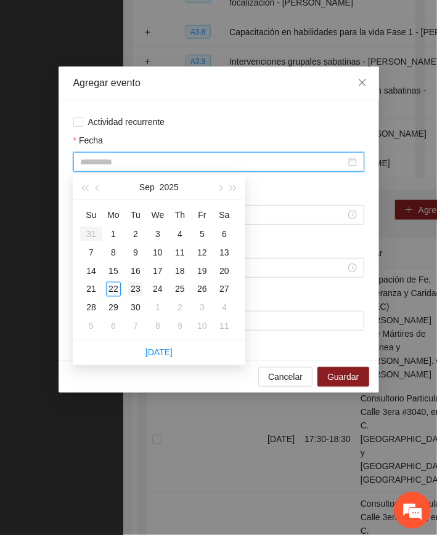
type input "**********"
click at [134, 285] on div "23" at bounding box center [135, 289] width 15 height 15
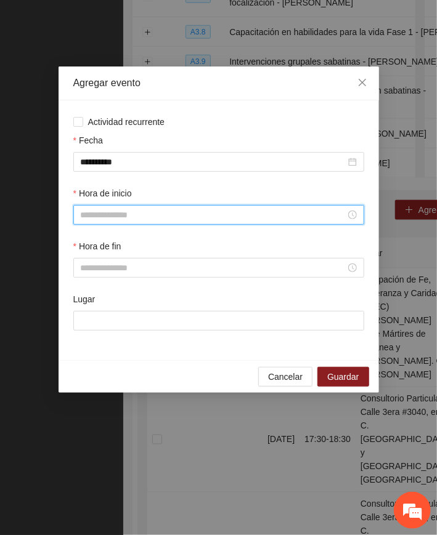
click at [99, 218] on input "Hora de inicio" at bounding box center [213, 215] width 265 height 14
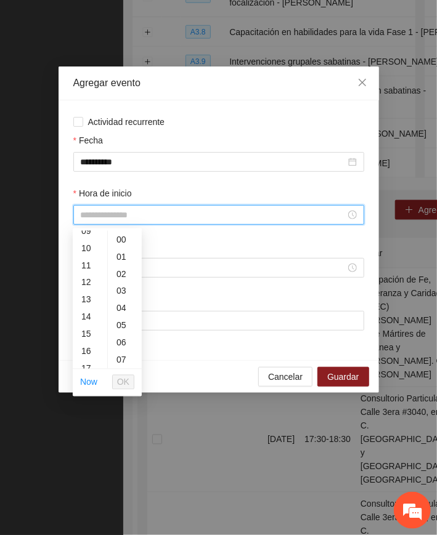
scroll to position [246, 0]
click at [85, 304] on div "18" at bounding box center [90, 303] width 34 height 17
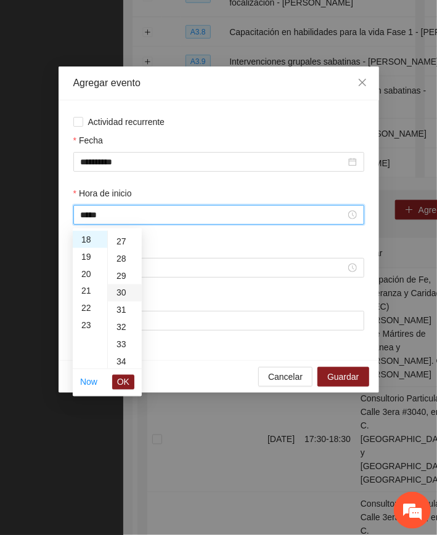
scroll to position [493, 0]
click at [118, 264] on div "30" at bounding box center [125, 264] width 34 height 17
type input "*****"
click at [126, 382] on span "OK" at bounding box center [123, 383] width 12 height 14
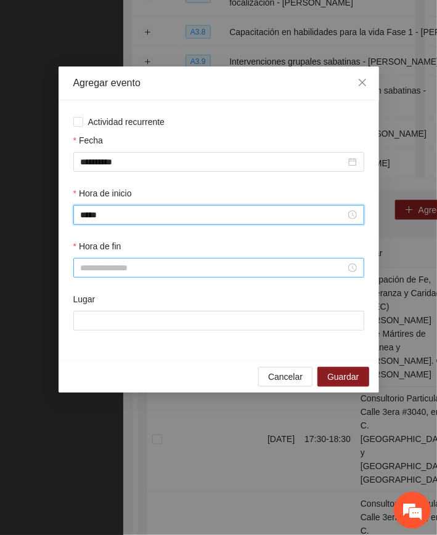
click at [99, 265] on input "Hora de fin" at bounding box center [213, 268] width 265 height 14
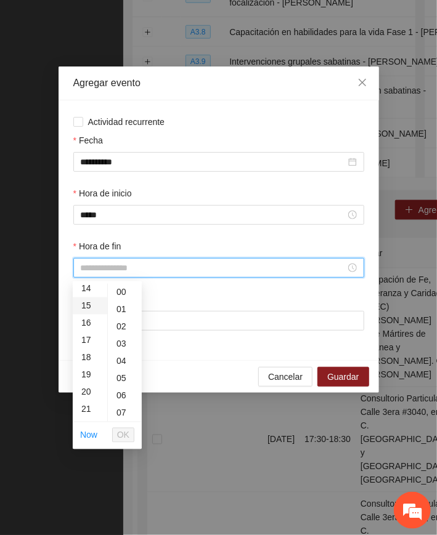
scroll to position [246, 0]
click at [83, 372] on div "19" at bounding box center [90, 373] width 34 height 17
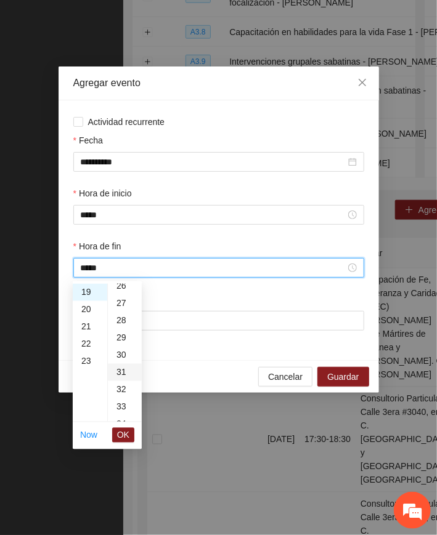
scroll to position [493, 0]
click at [124, 315] on div "30" at bounding box center [125, 317] width 34 height 17
type input "*****"
click at [123, 434] on span "OK" at bounding box center [123, 436] width 12 height 14
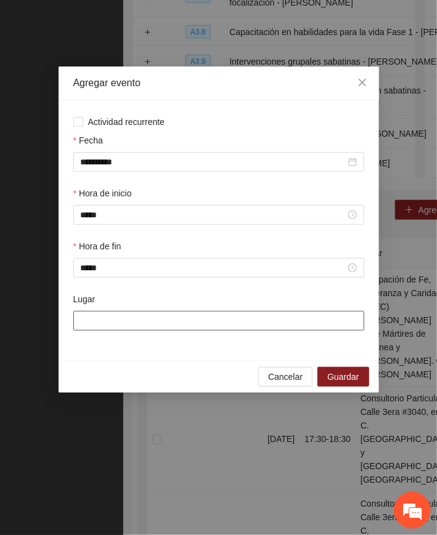
click at [156, 324] on input "Lugar" at bounding box center [218, 321] width 291 height 20
paste input "**********"
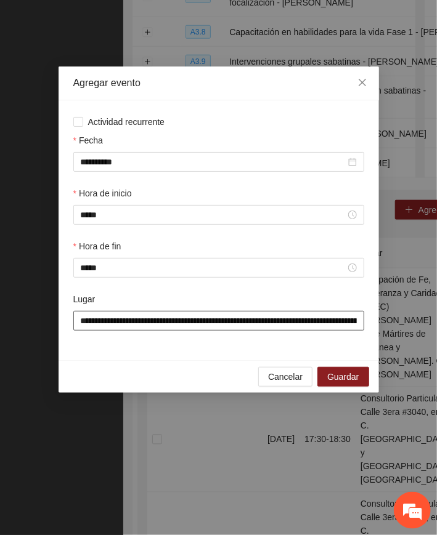
scroll to position [0, 115]
type input "**********"
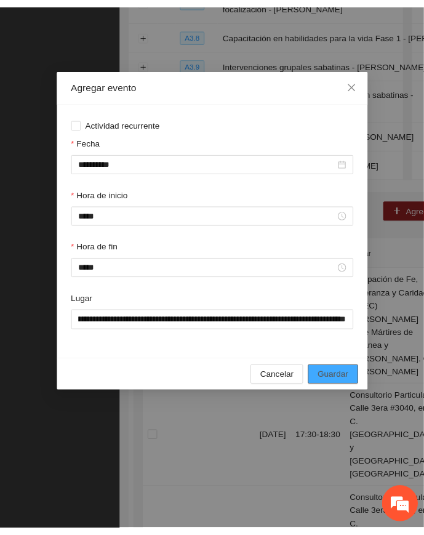
scroll to position [0, 0]
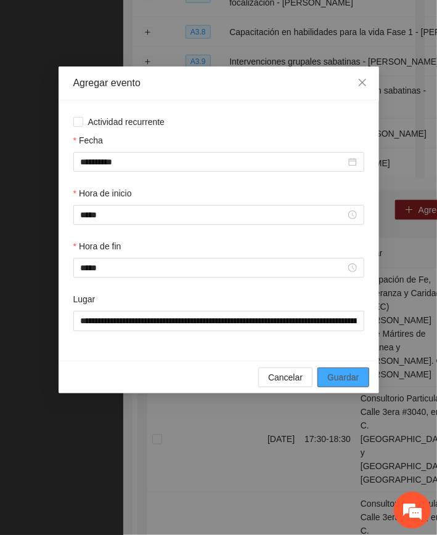
click at [341, 375] on span "Guardar" at bounding box center [342, 378] width 31 height 14
